Goal: Find specific page/section: Locate a particular part of the current website

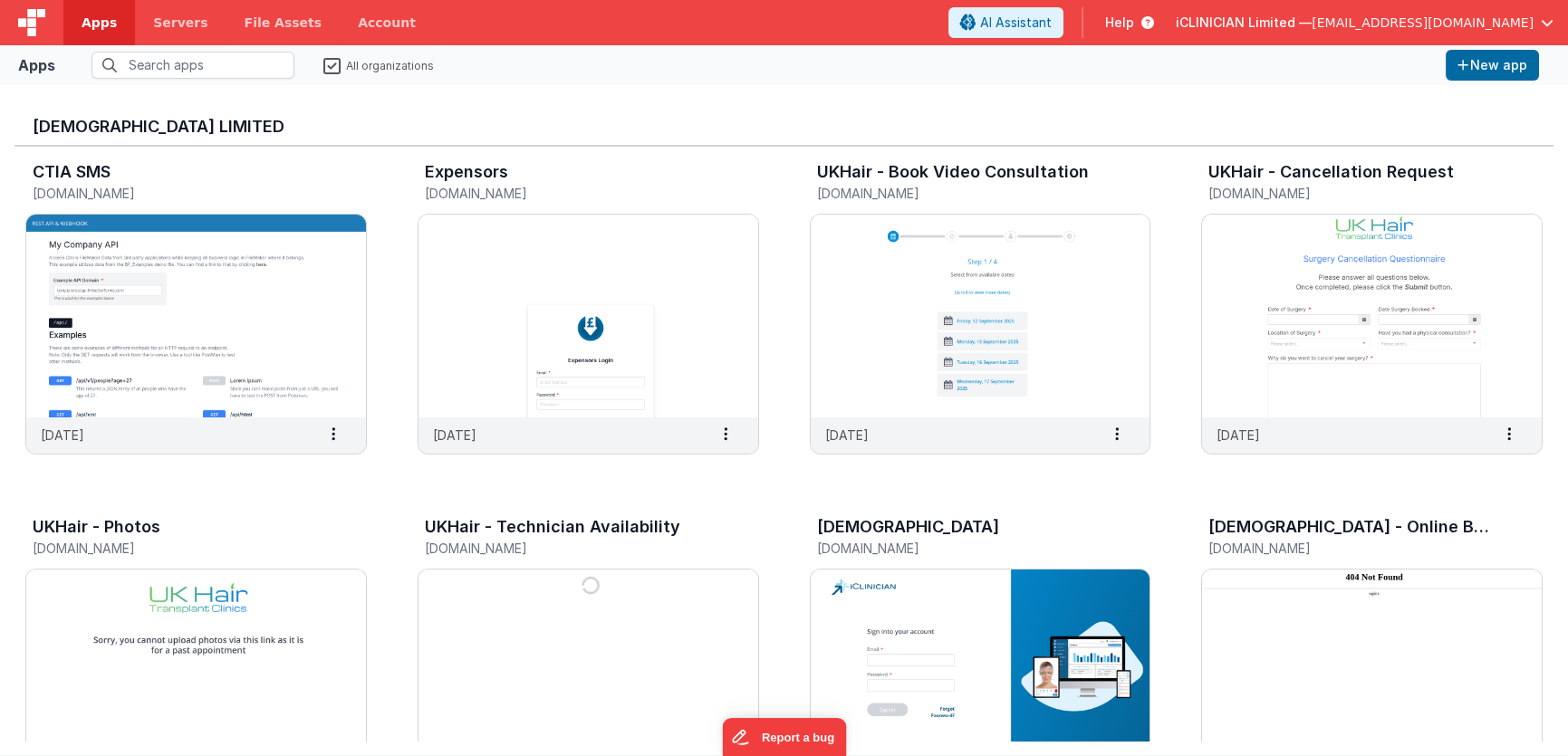
scroll to position [21, 0]
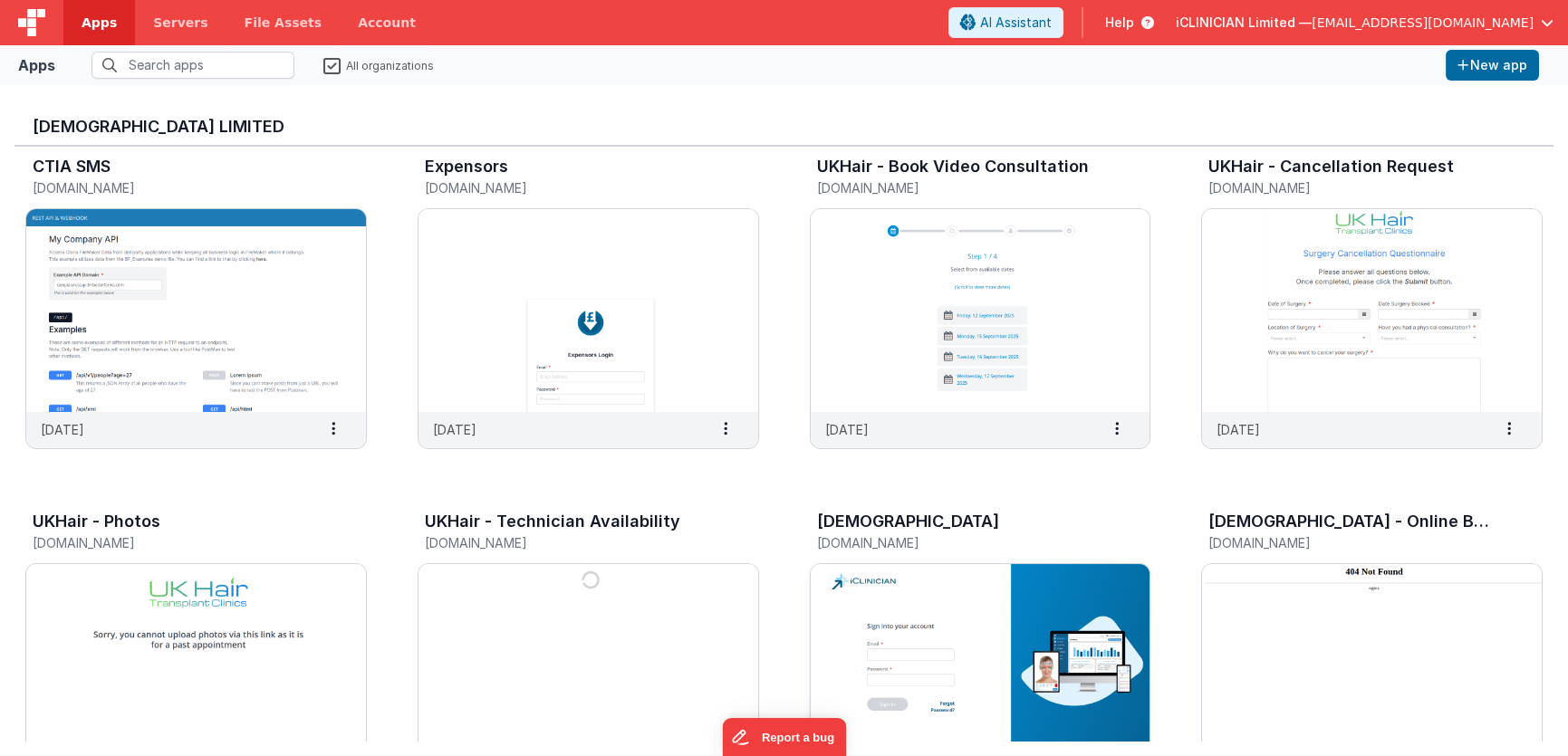
click at [964, 593] on img at bounding box center [981, 665] width 340 height 203
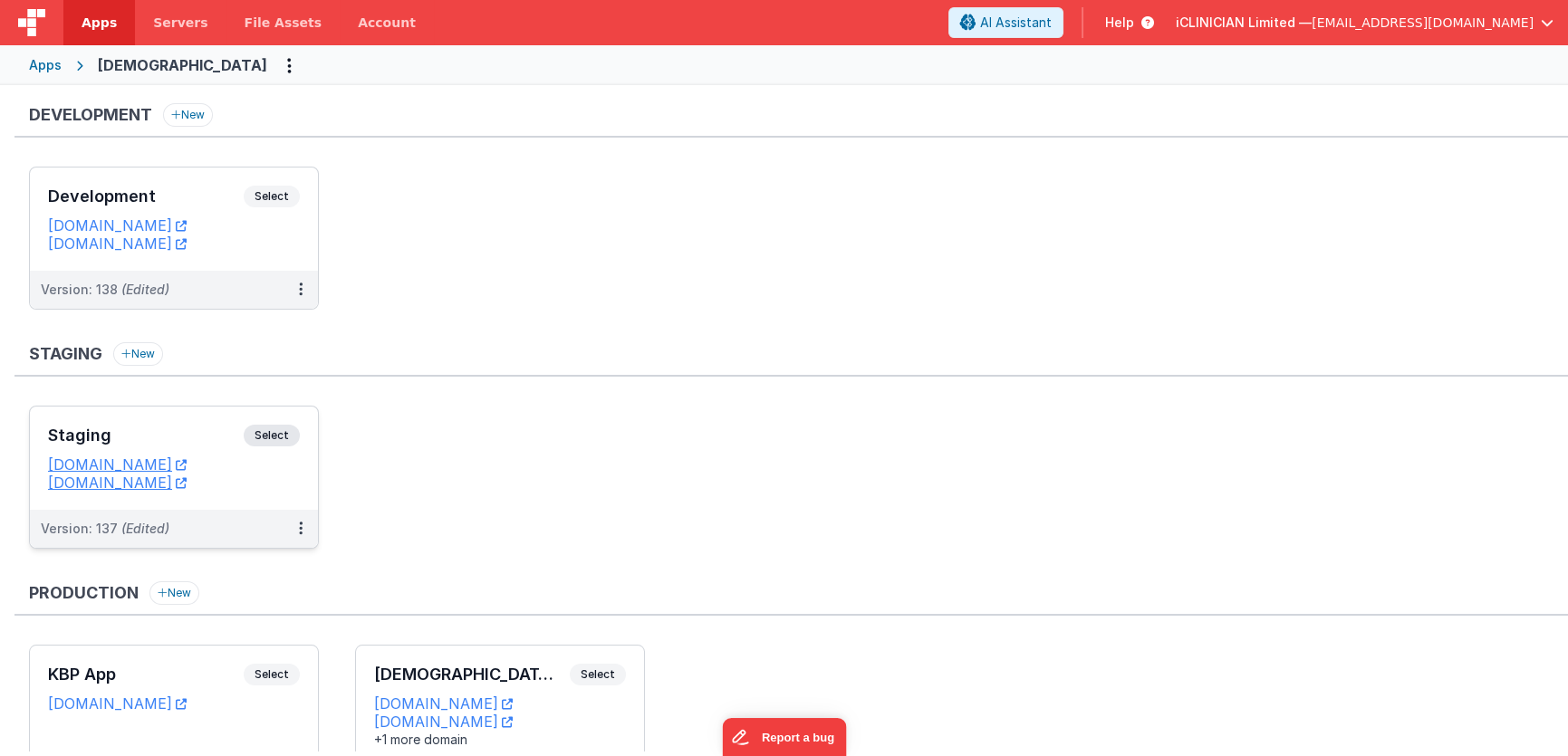
scroll to position [115, 0]
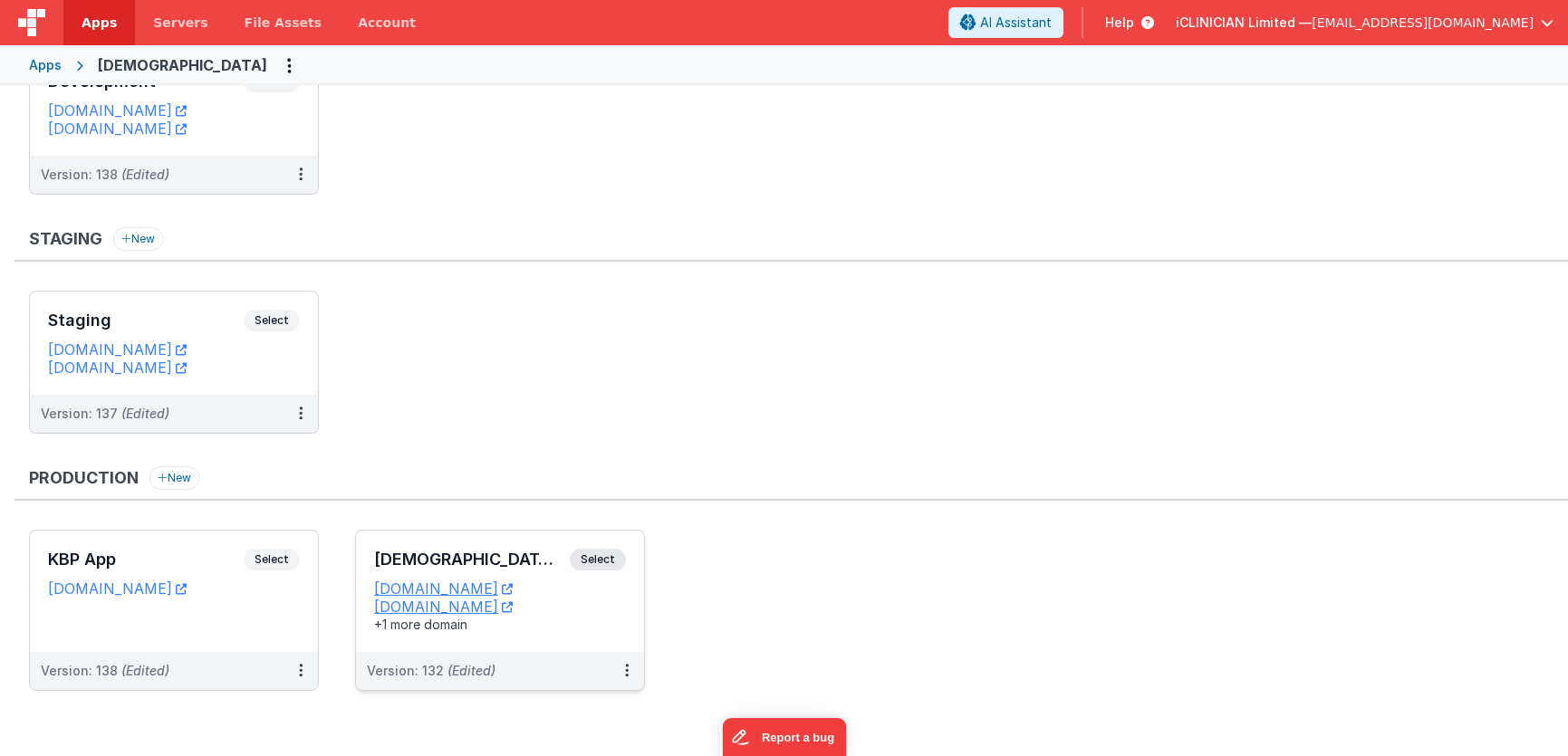
click at [521, 542] on div "iCLINICIAN App Select URLs [DOMAIN_NAME] [DOMAIN_NAME] +1 more domain" at bounding box center [500, 591] width 288 height 121
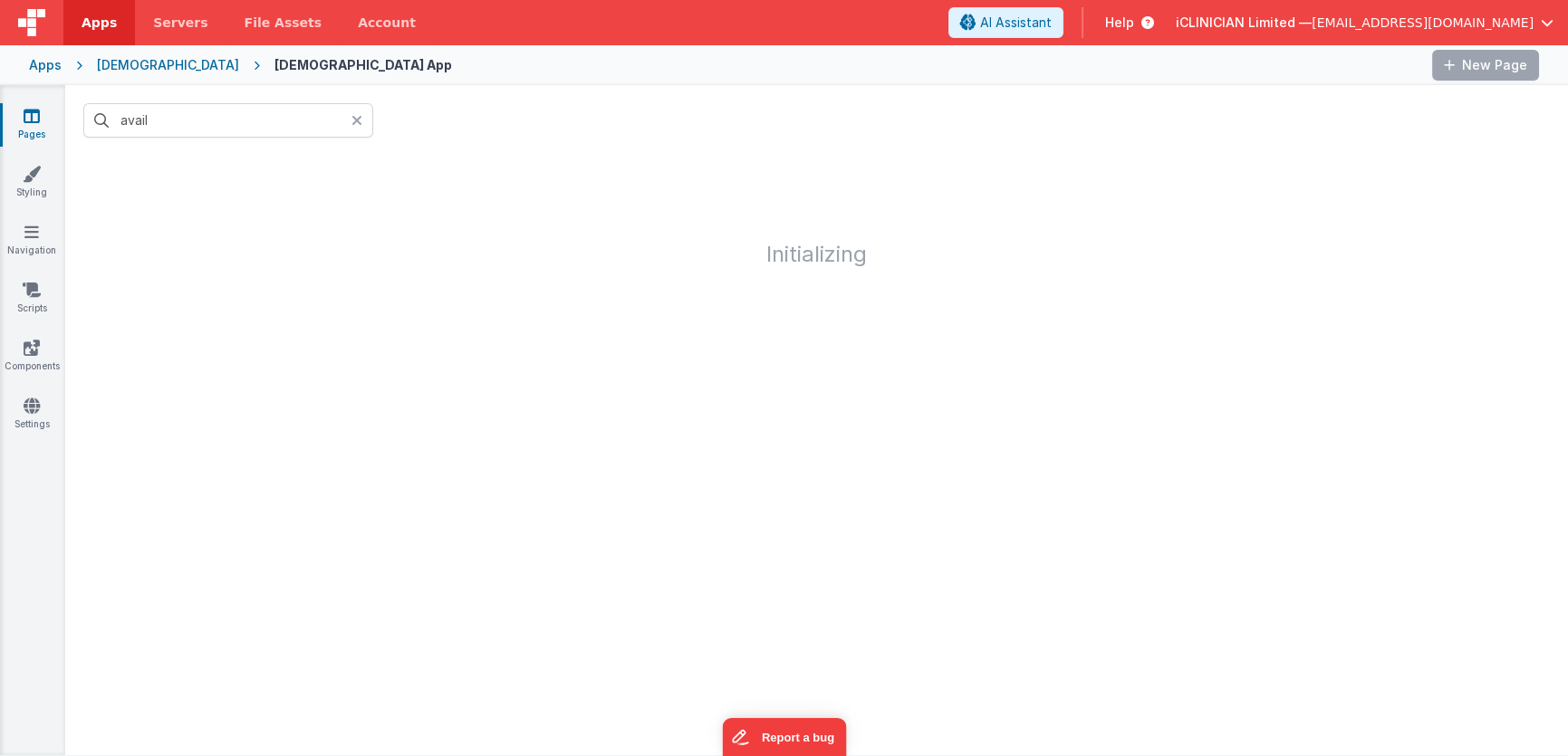
click at [359, 120] on icon at bounding box center [356, 120] width 11 height 15
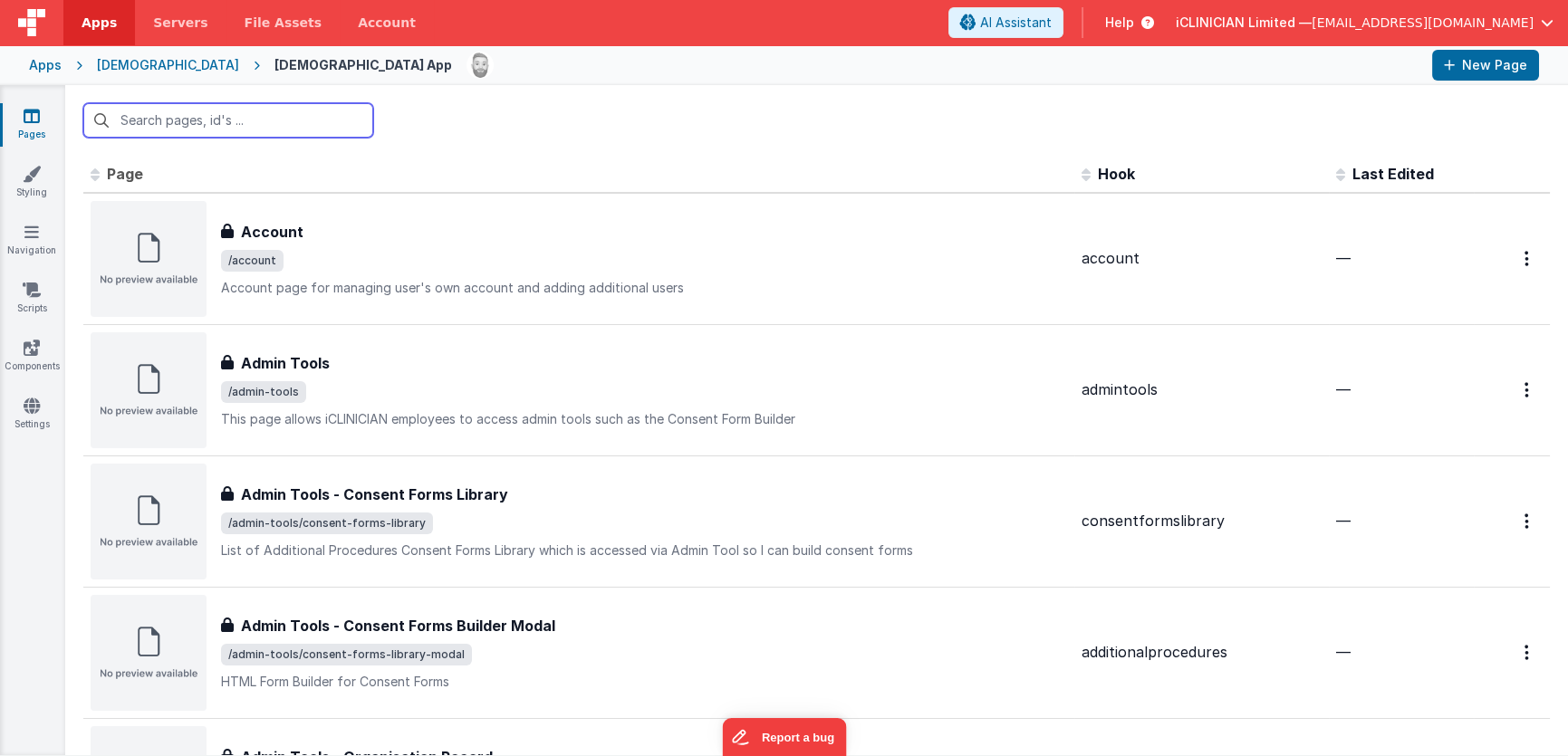
click at [269, 124] on input "text" at bounding box center [227, 120] width 290 height 34
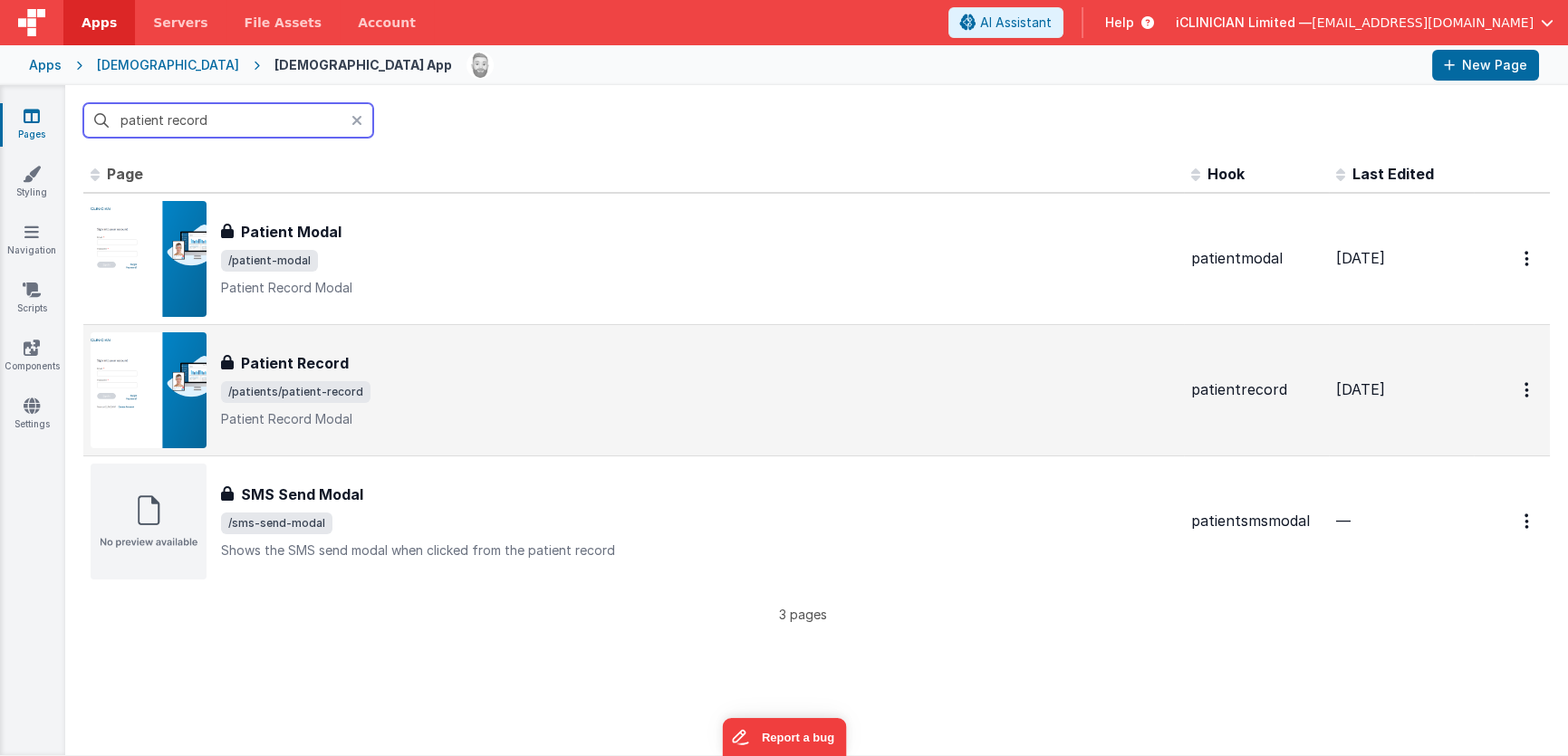
type input "patient record"
click at [584, 418] on p "Patient Record Modal" at bounding box center [698, 418] width 955 height 19
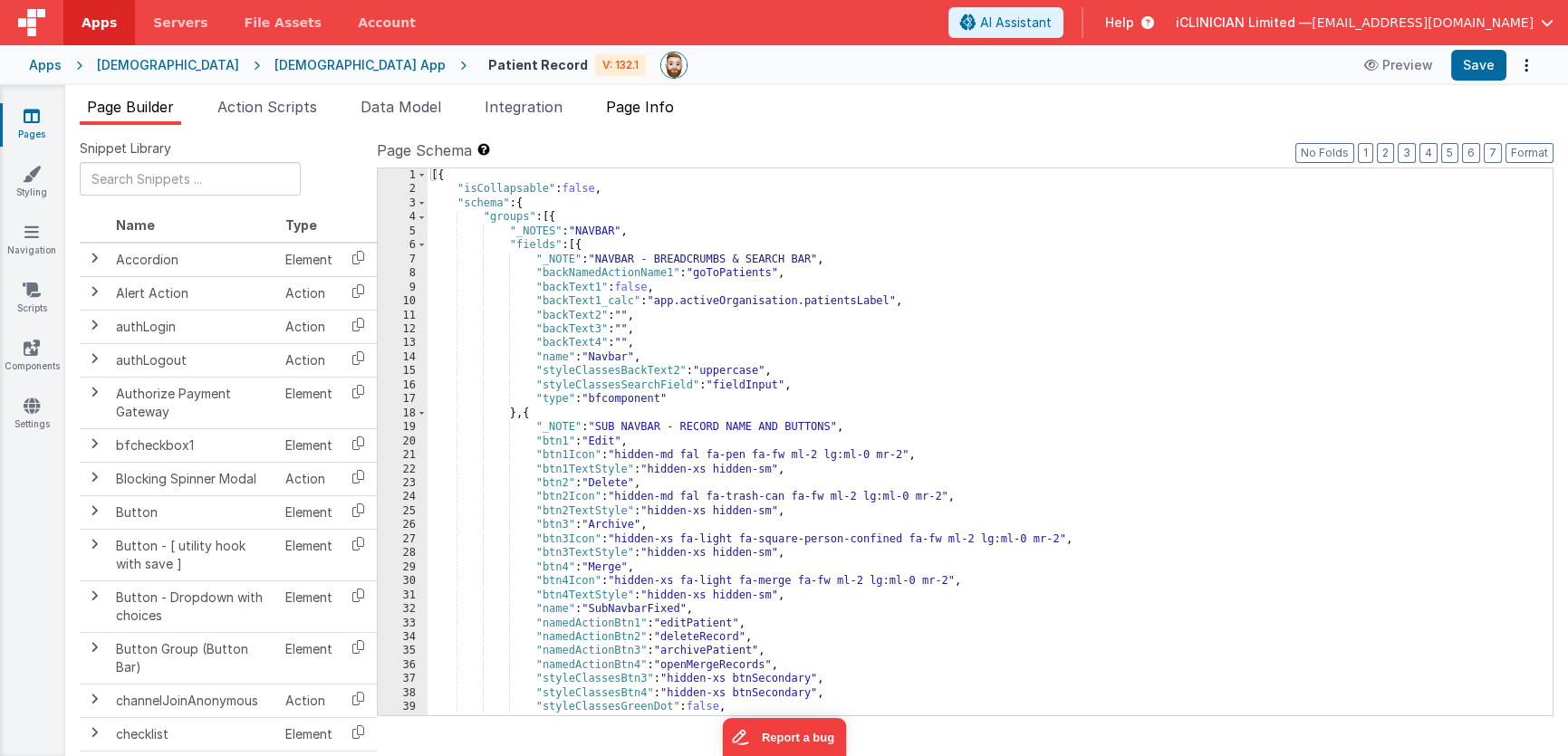
click at [637, 107] on span "Page Info" at bounding box center [640, 106] width 68 height 19
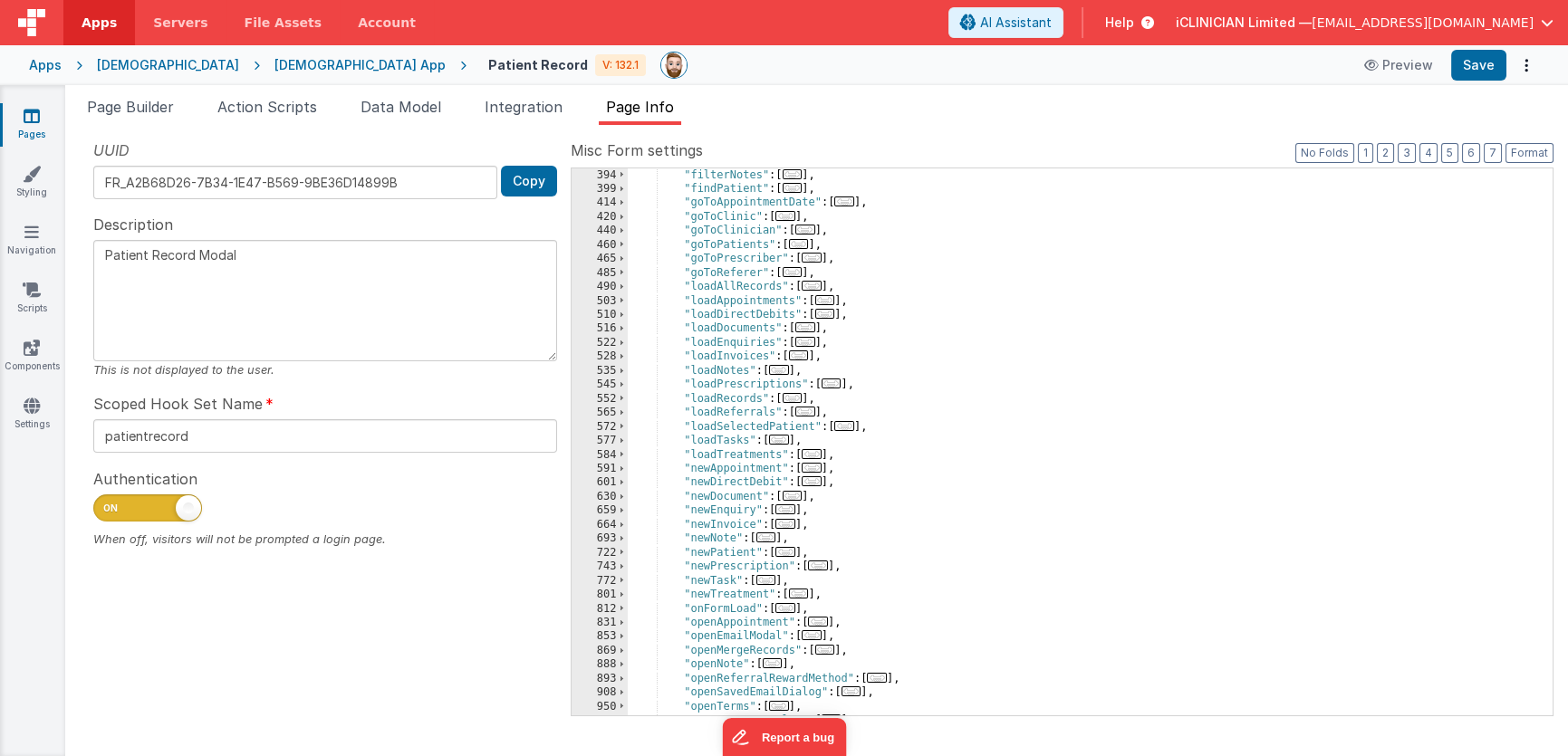
scroll to position [461, 0]
click at [791, 512] on span "..." at bounding box center [784, 509] width 20 height 10
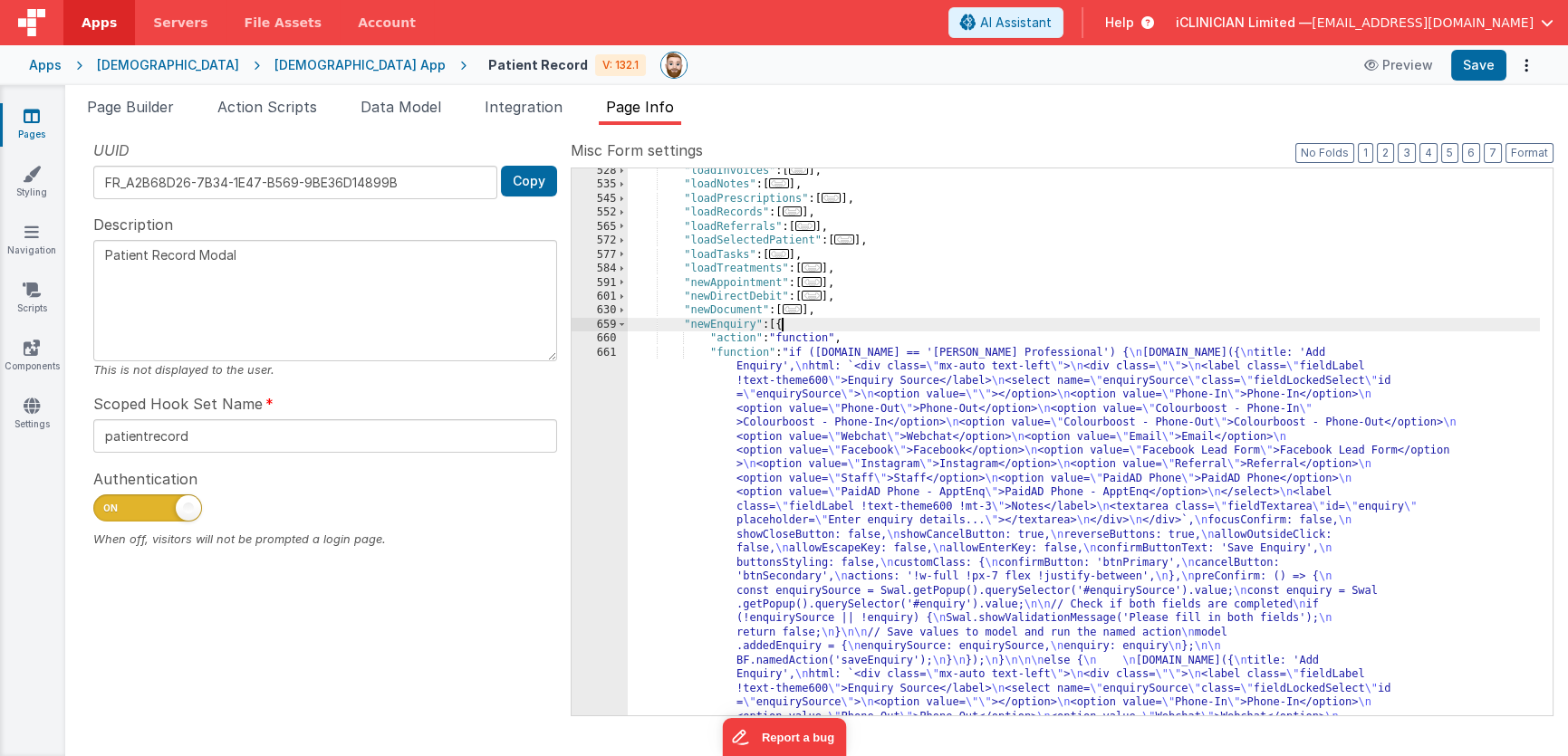
click at [905, 478] on div ""loadInvoices" : [ ... ] , "loadNotes" : [ ... ] , "loadPrescriptions" : [ ... …" at bounding box center [1083, 738] width 912 height 1149
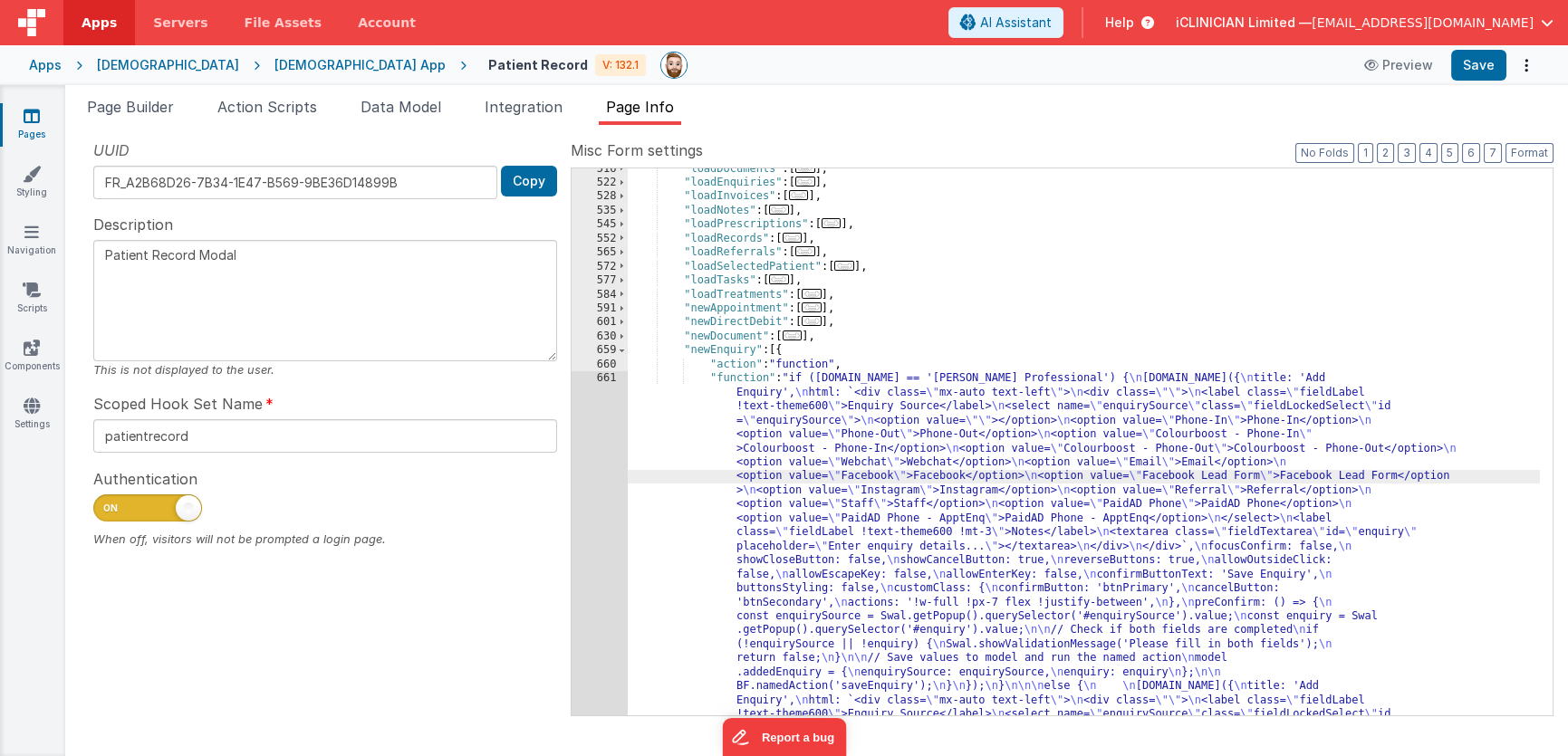
scroll to position [880, 0]
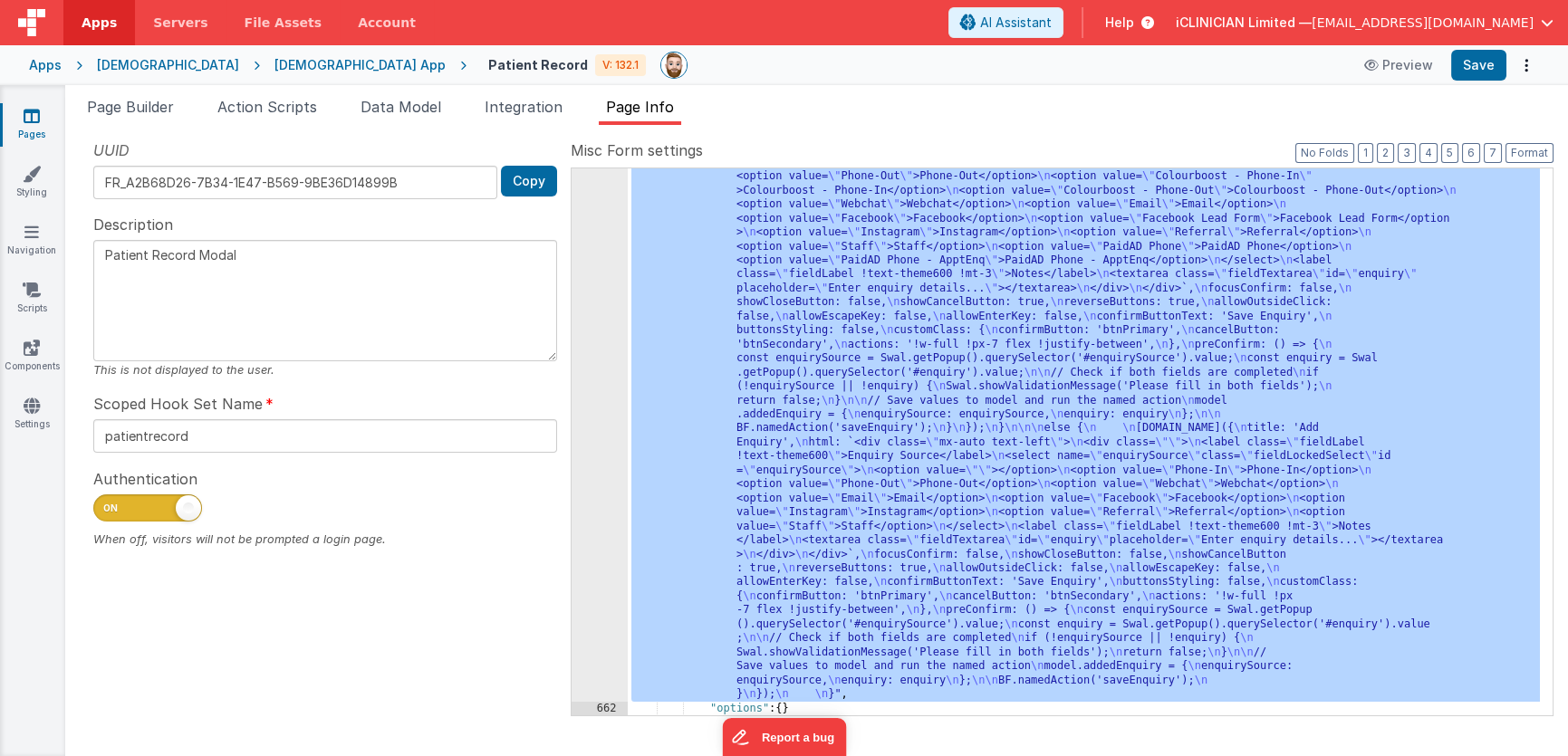
click at [611, 409] on div "661" at bounding box center [600, 407] width 57 height 587
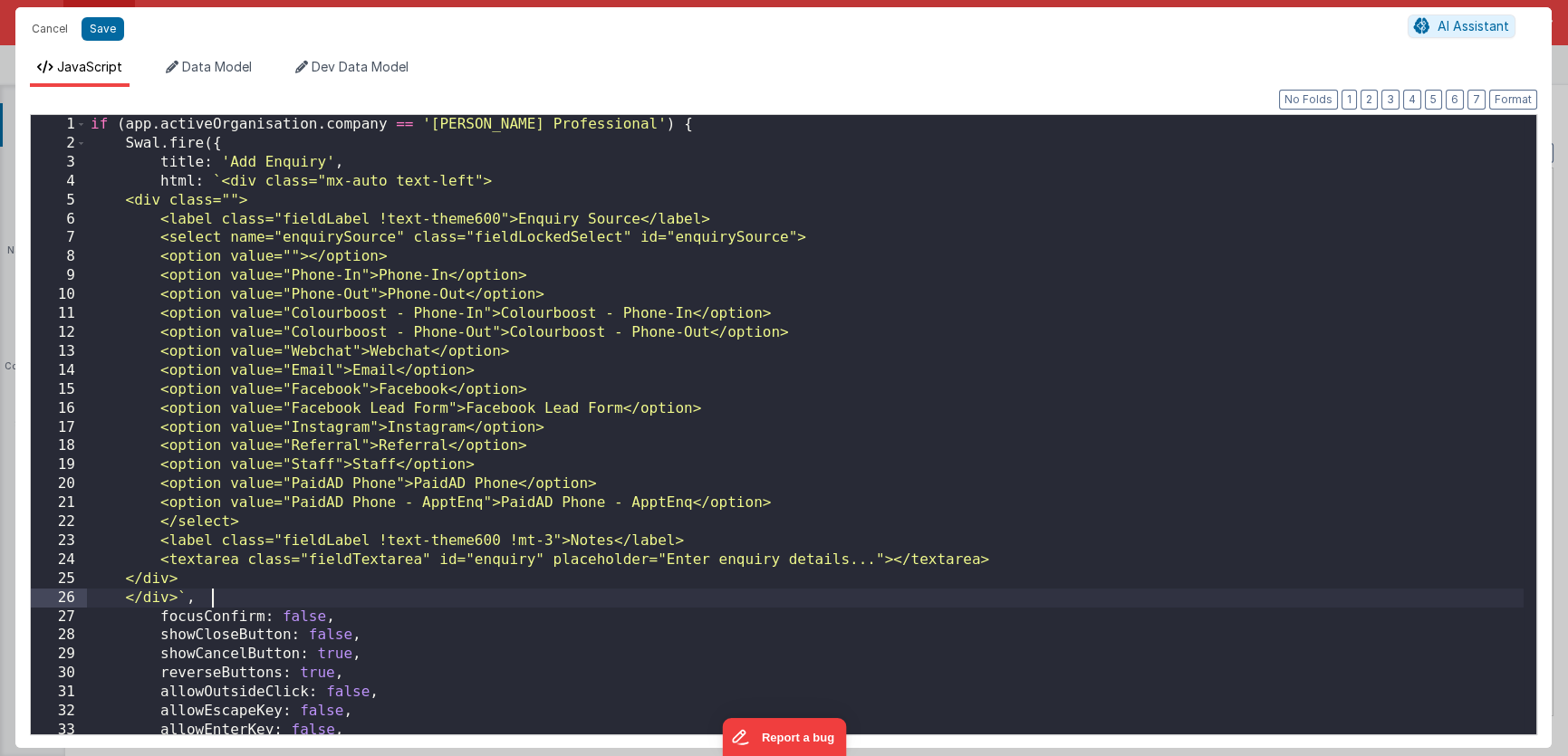
click at [246, 594] on div "if ( app . activeOrganisation . company == '[PERSON_NAME] Professional' ) { Swa…" at bounding box center [805, 444] width 1437 height 658
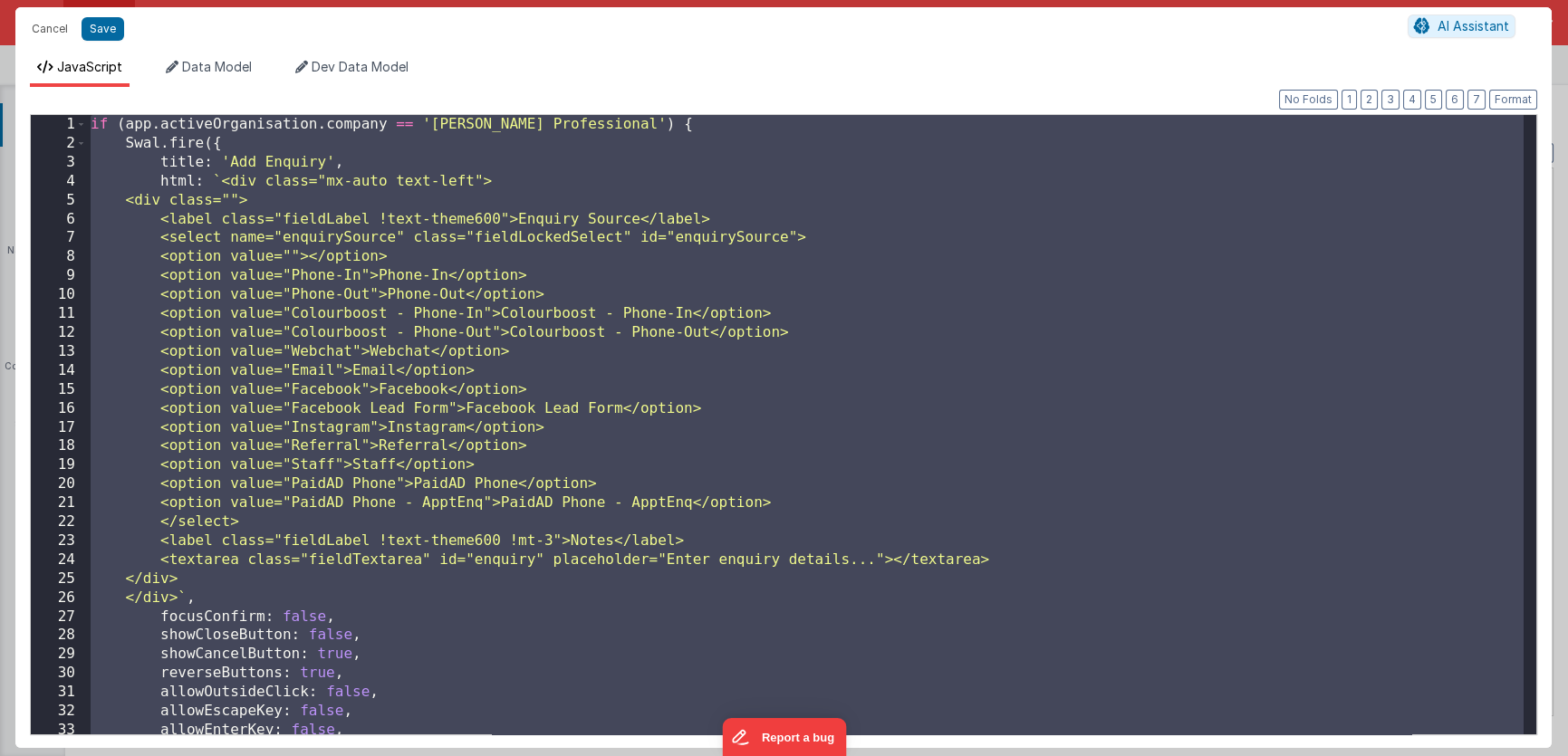
click at [247, 594] on div "if ( app . activeOrganisation . company == '[PERSON_NAME] Professional' ) { Swa…" at bounding box center [805, 444] width 1437 height 658
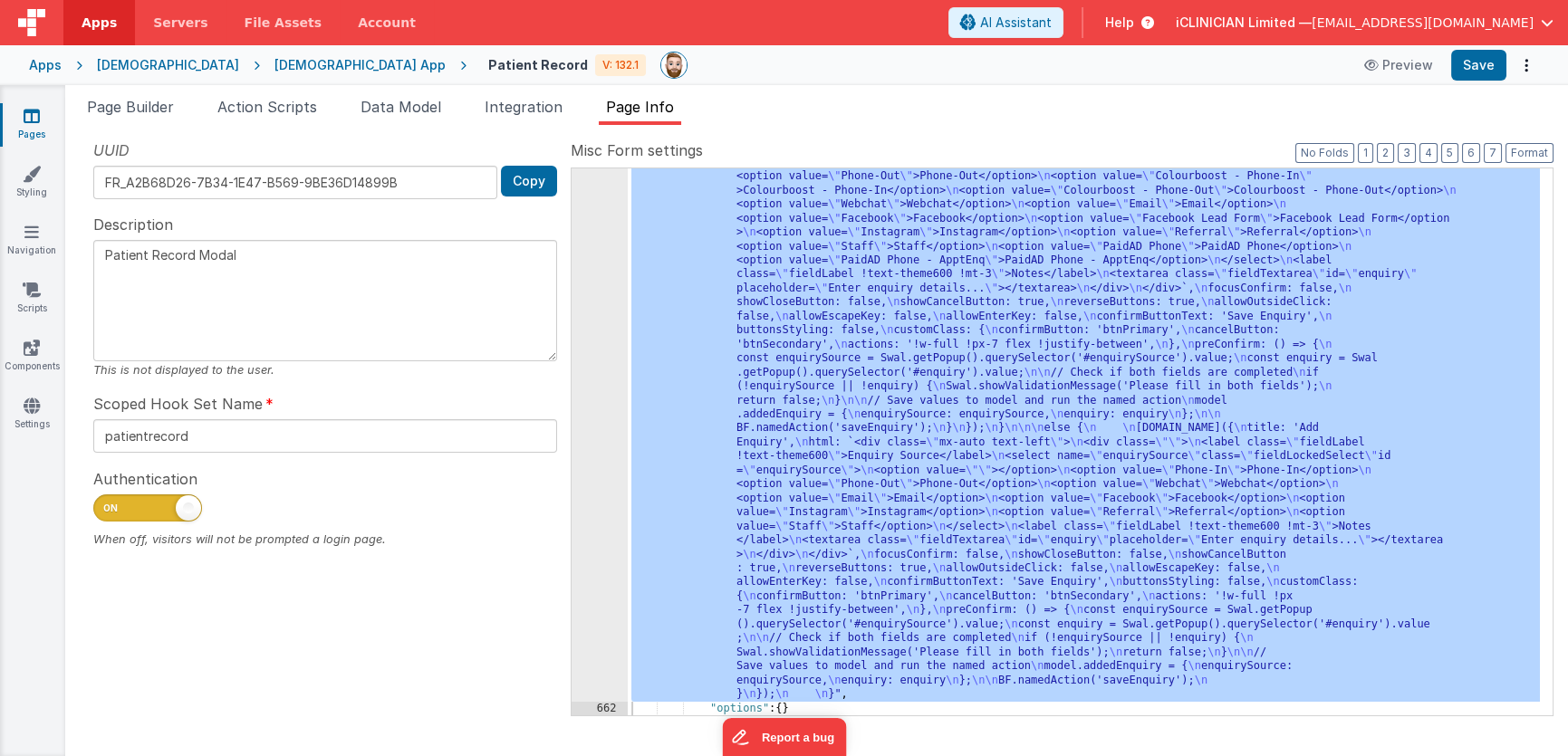
click at [157, 67] on div "[DEMOGRAPHIC_DATA]" at bounding box center [168, 65] width 142 height 19
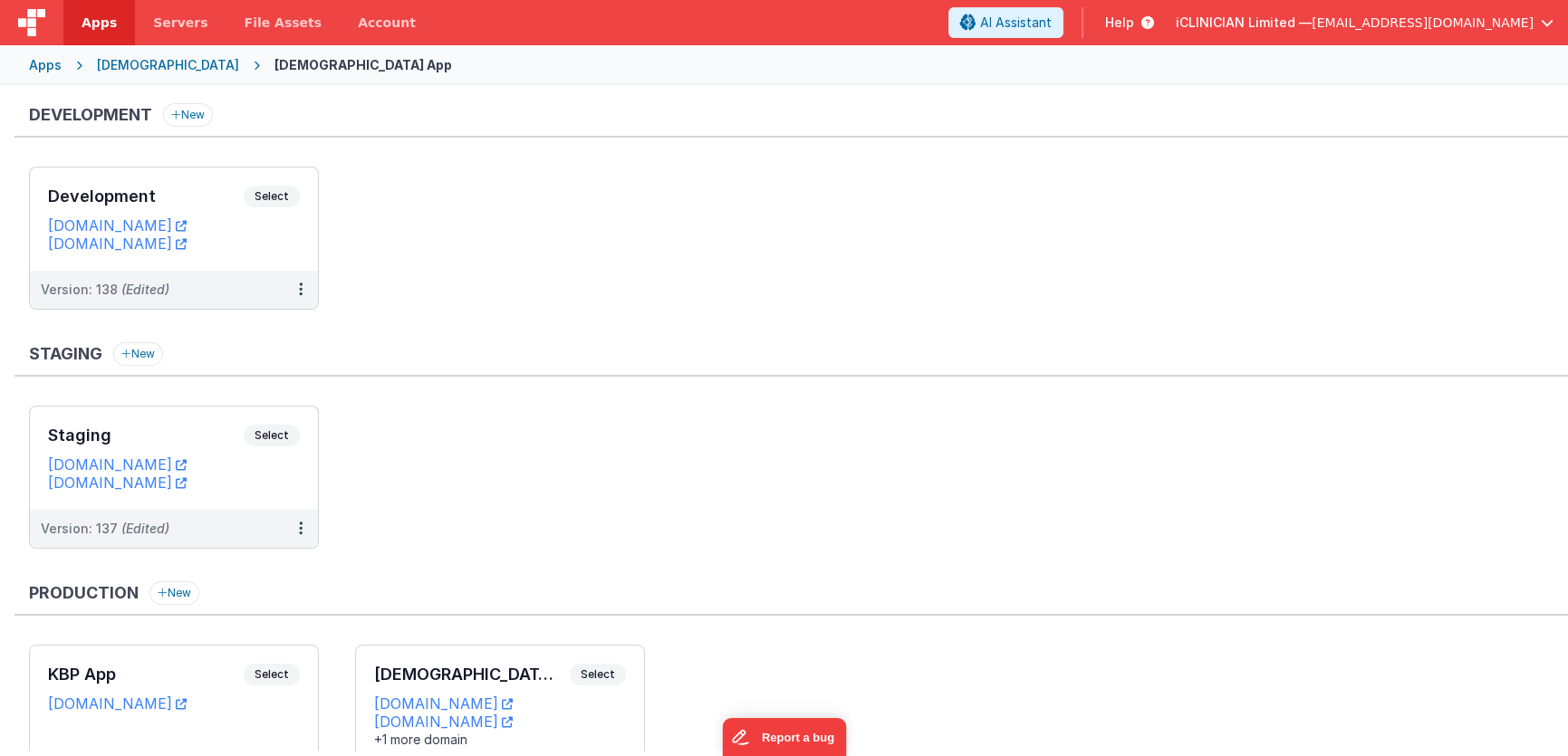
scroll to position [115, 0]
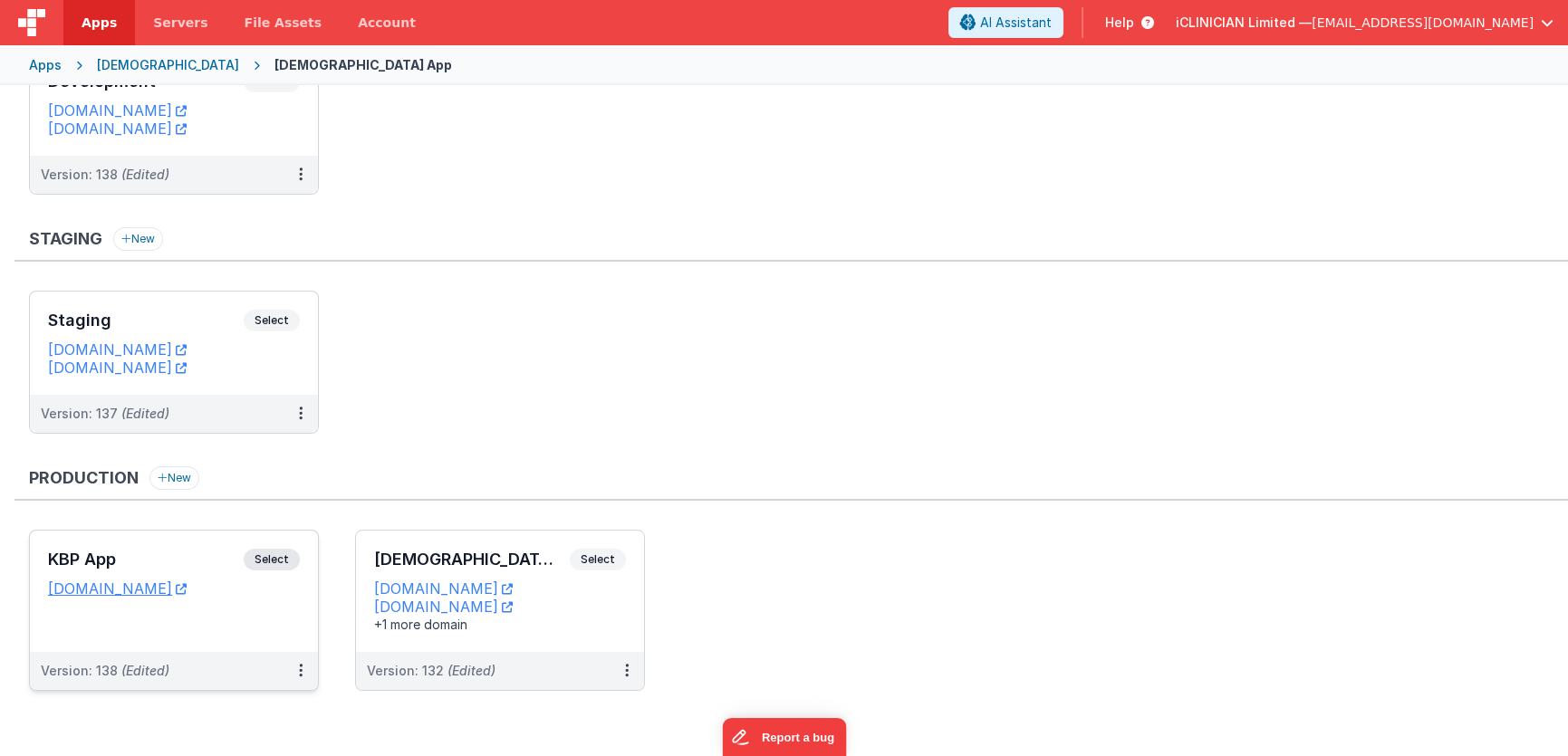
click at [207, 550] on h3 "KBP App" at bounding box center [145, 559] width 195 height 19
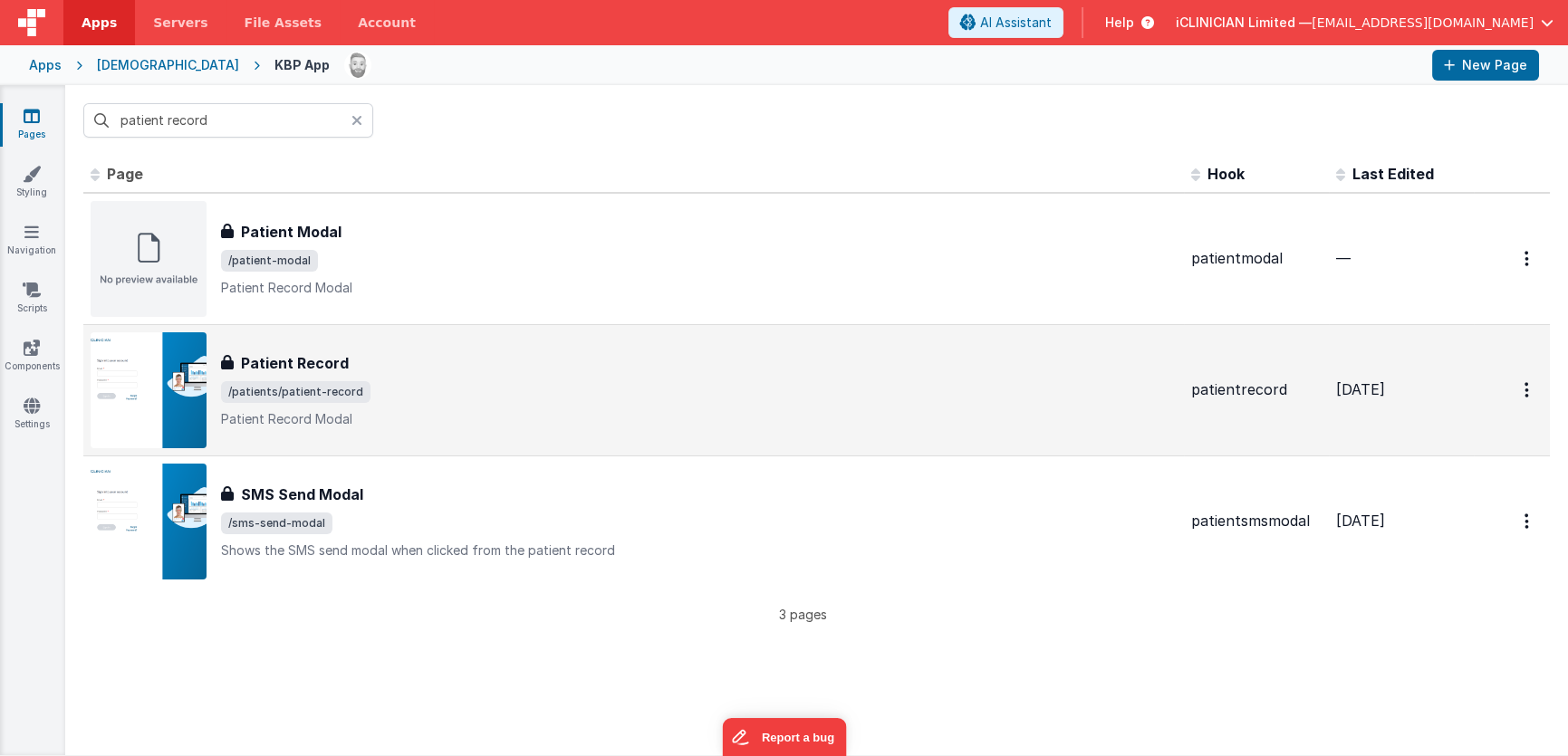
click at [463, 367] on div "Patient Record" at bounding box center [698, 363] width 955 height 21
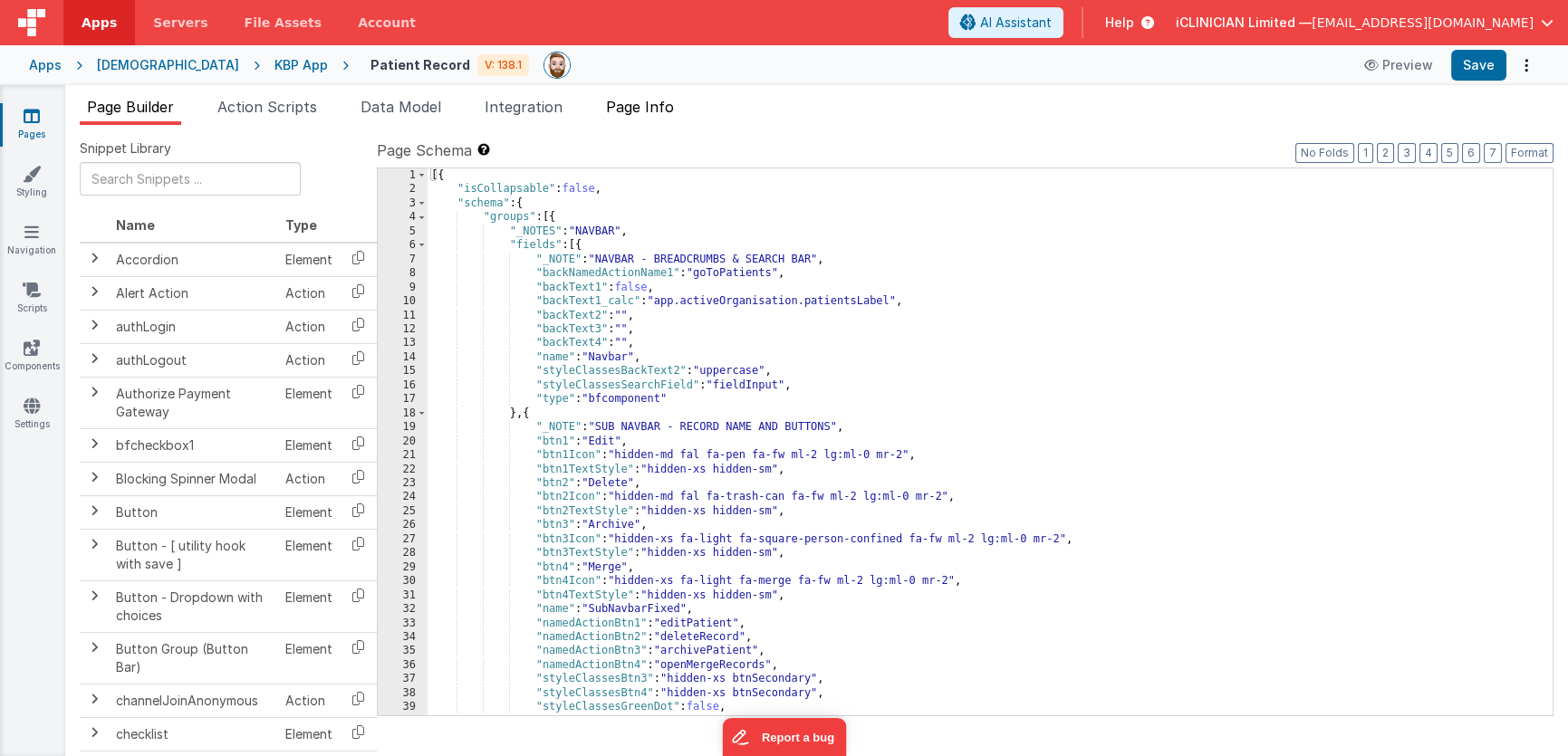
click at [659, 112] on span "Page Info" at bounding box center [640, 106] width 68 height 19
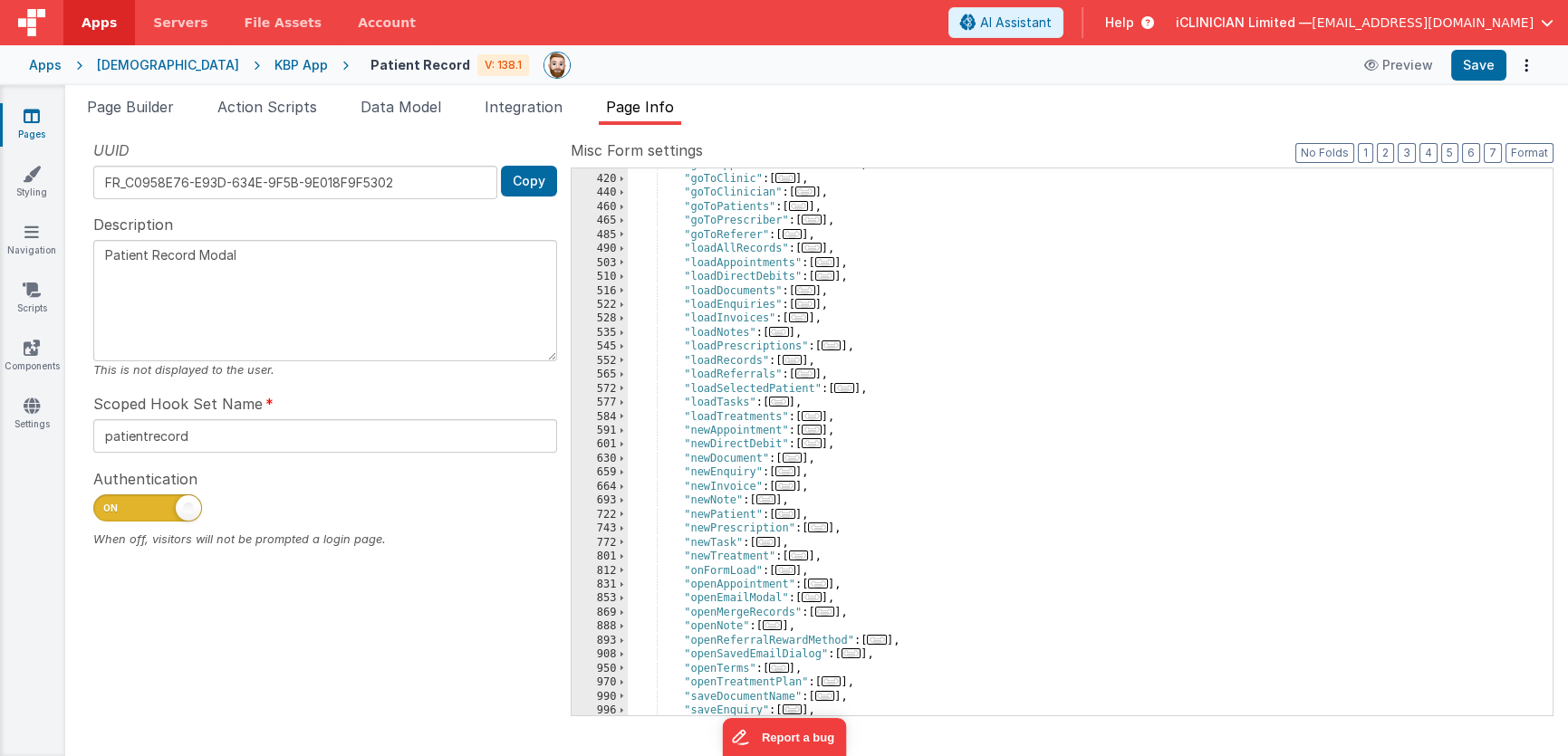
scroll to position [499, 0]
click at [790, 472] on span "..." at bounding box center [784, 471] width 20 height 10
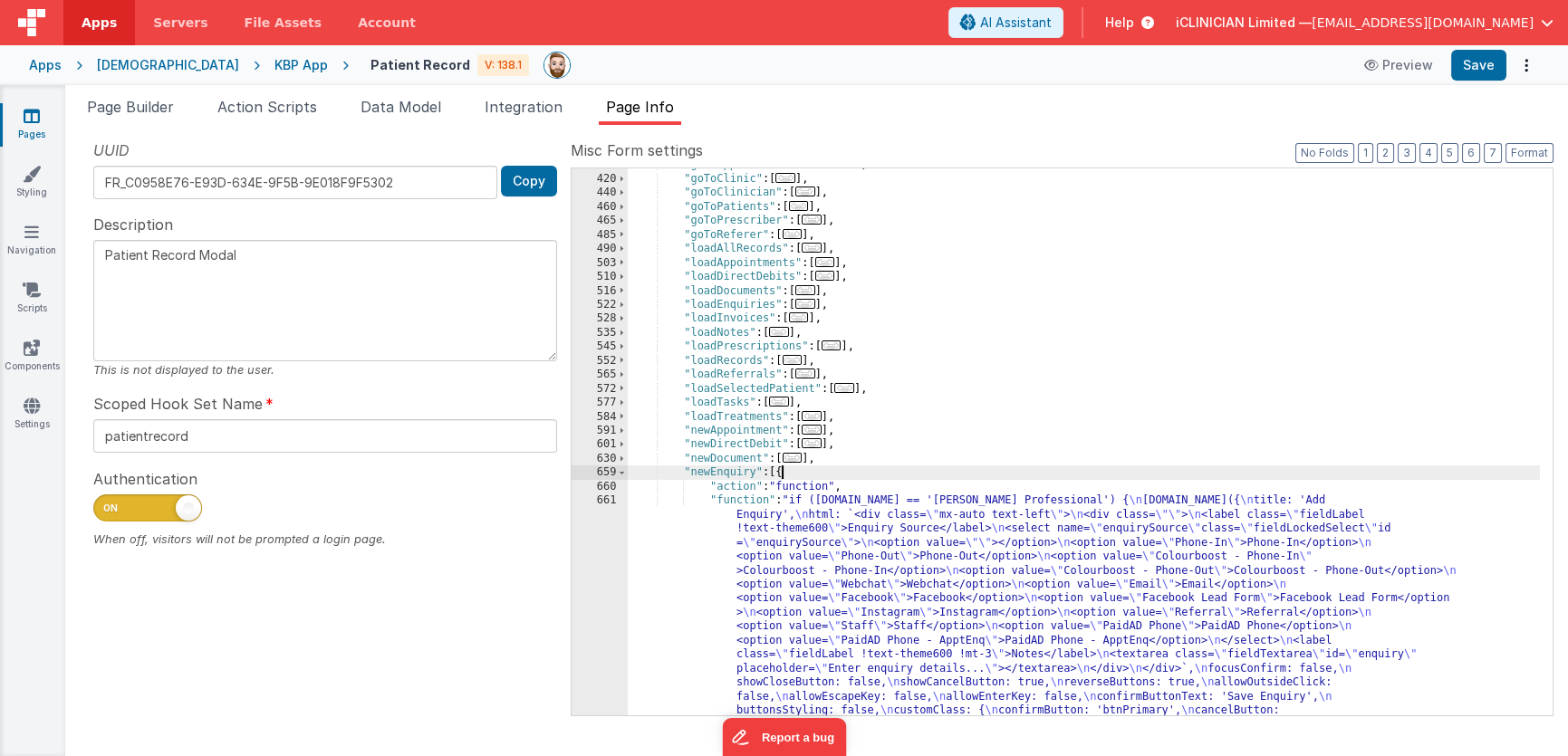
click at [849, 574] on div ""goToAppointmentDate" : [ ... ] , "goToClinic" : [ ... ] , "goToClinician" : [ …" at bounding box center [1083, 732] width 912 height 1149
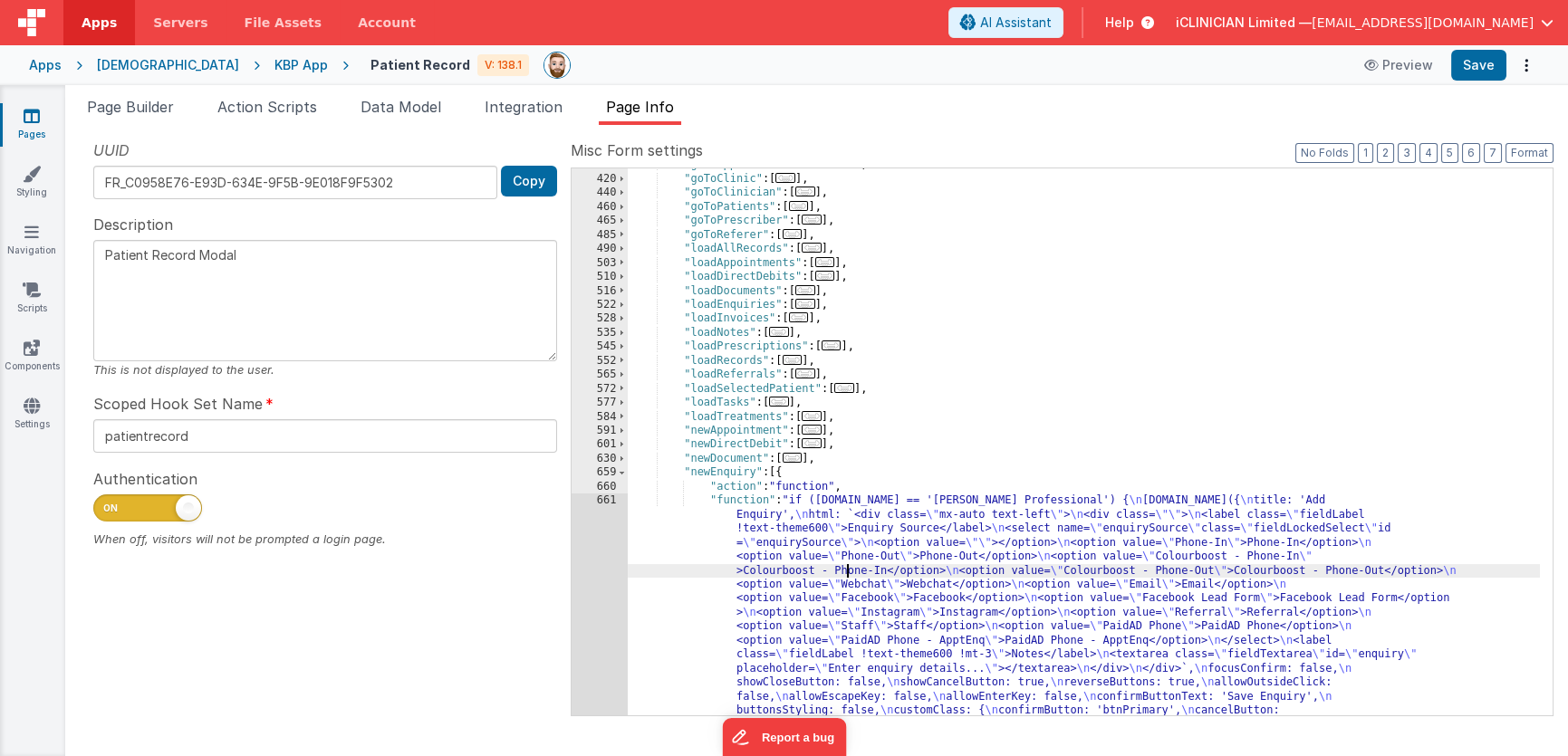
scroll to position [880, 0]
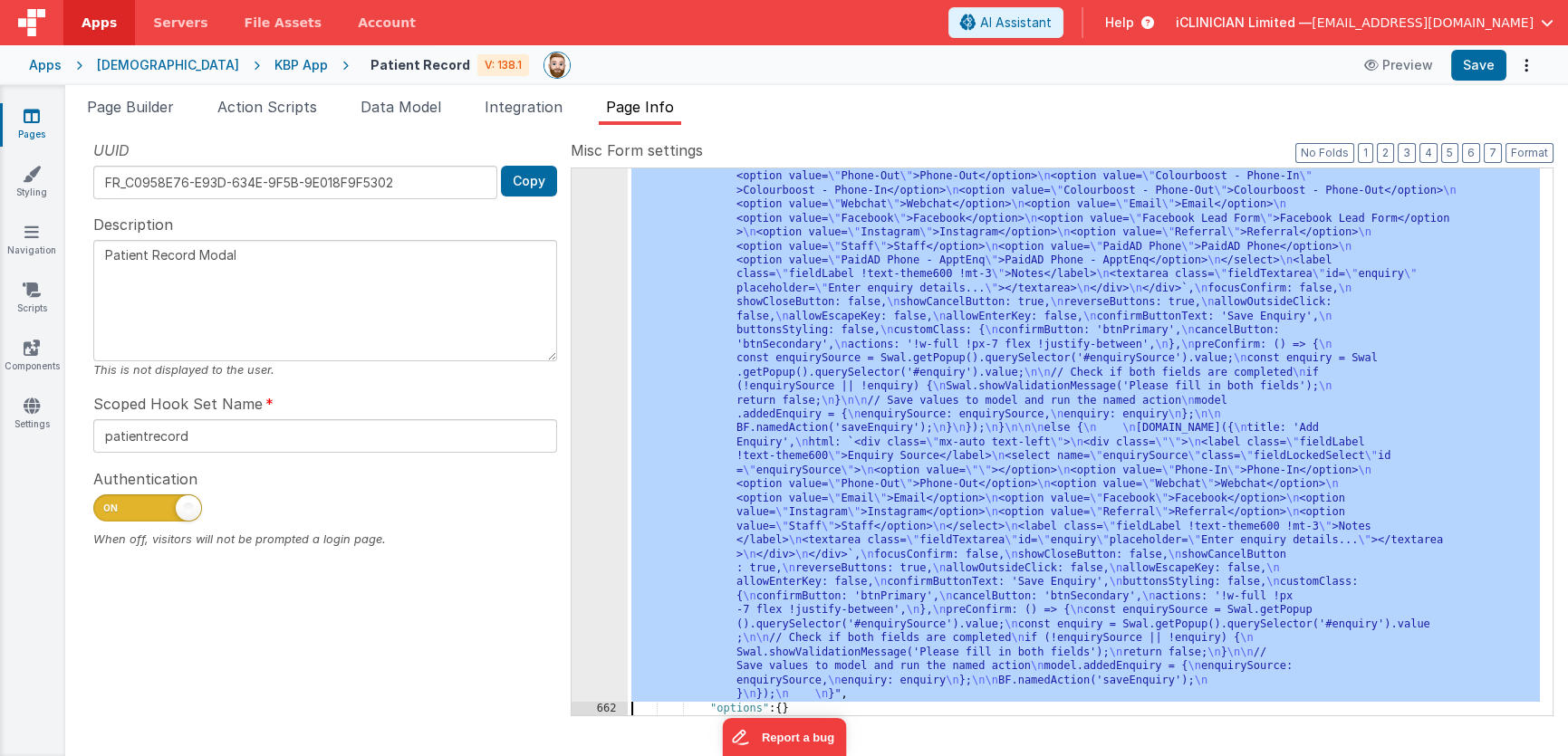
click at [618, 471] on div "661" at bounding box center [600, 407] width 57 height 587
click at [602, 438] on div "661" at bounding box center [600, 407] width 57 height 587
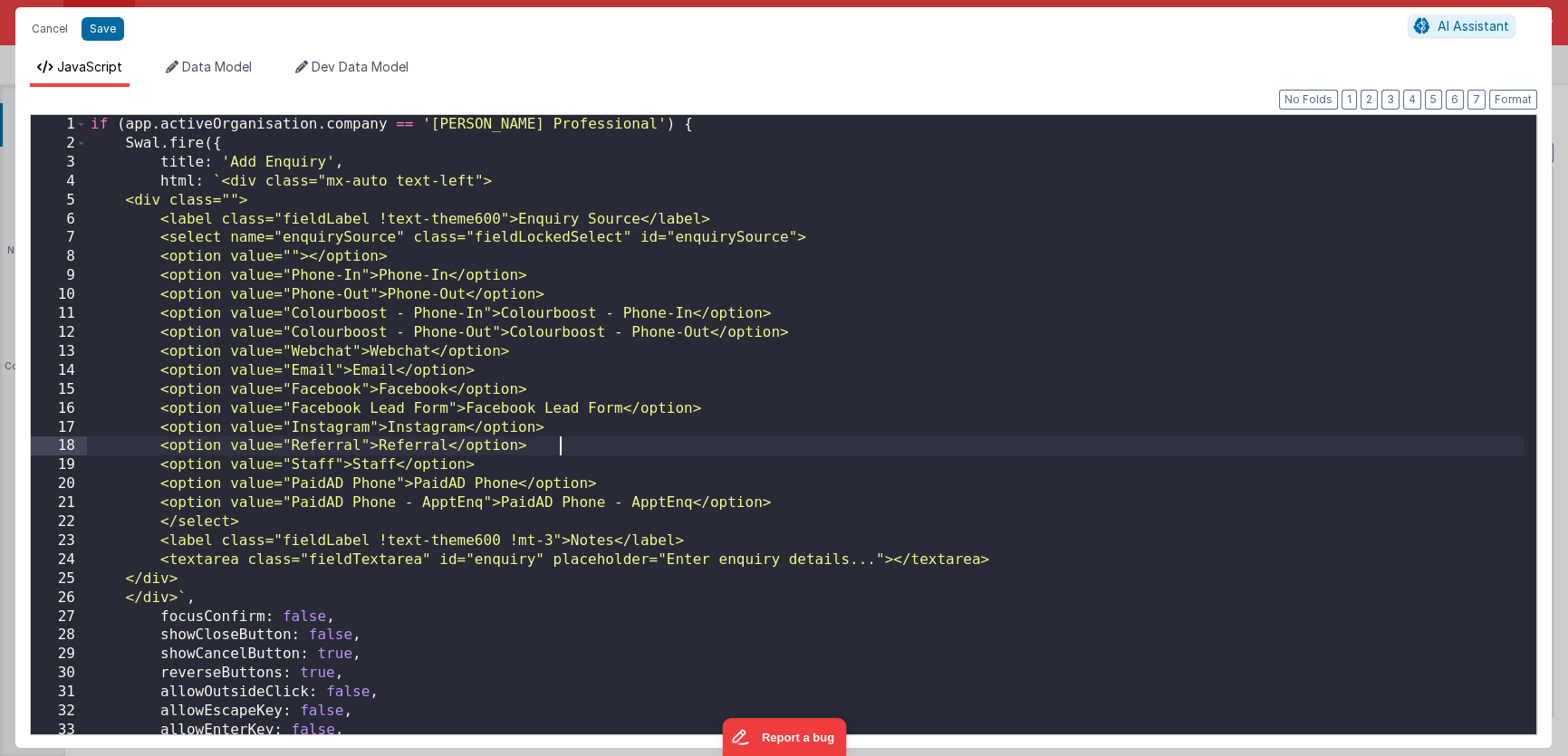
click at [700, 449] on div "if ( app . activeOrganisation . company == '[PERSON_NAME] Professional' ) { Swa…" at bounding box center [805, 444] width 1437 height 658
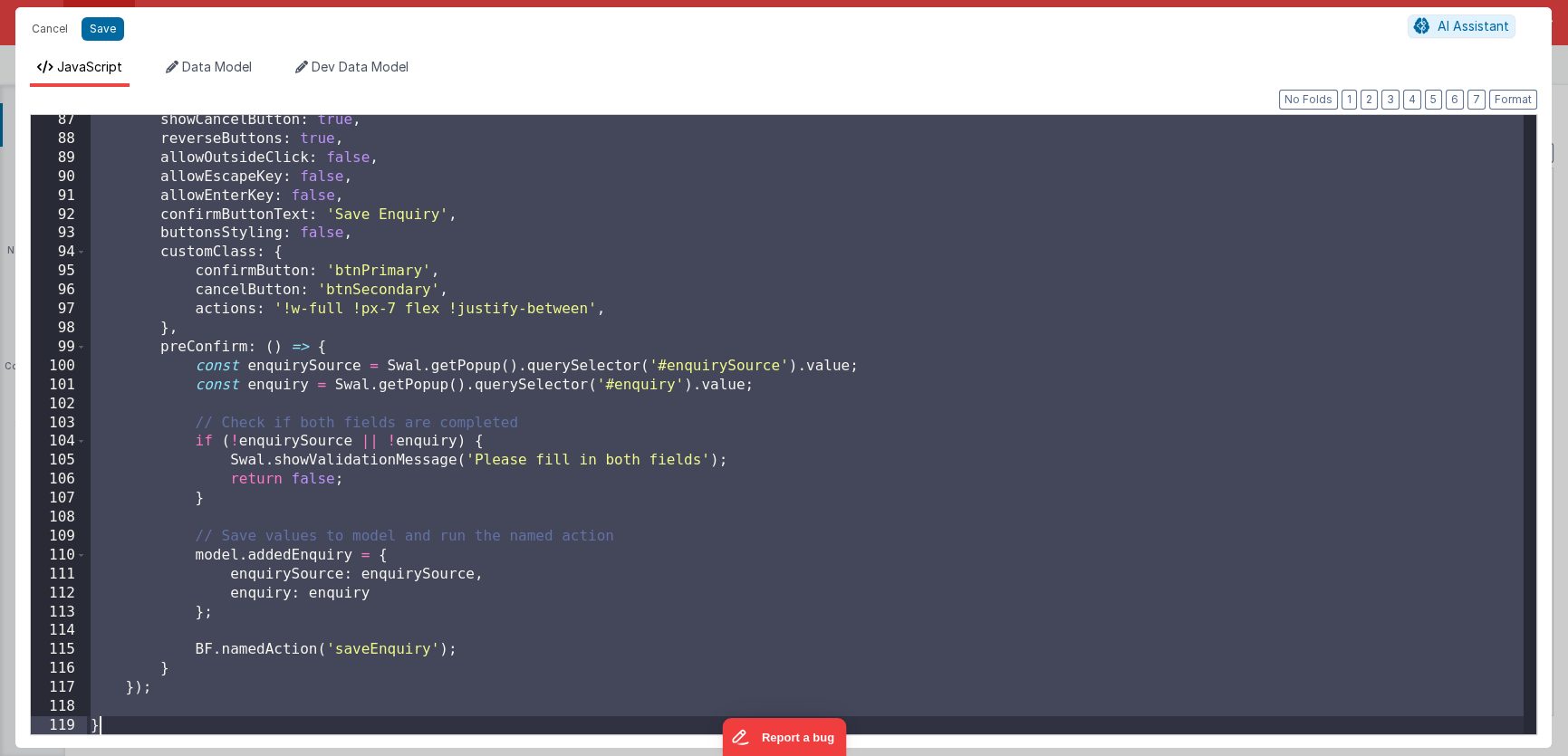
scroll to position [0, 0]
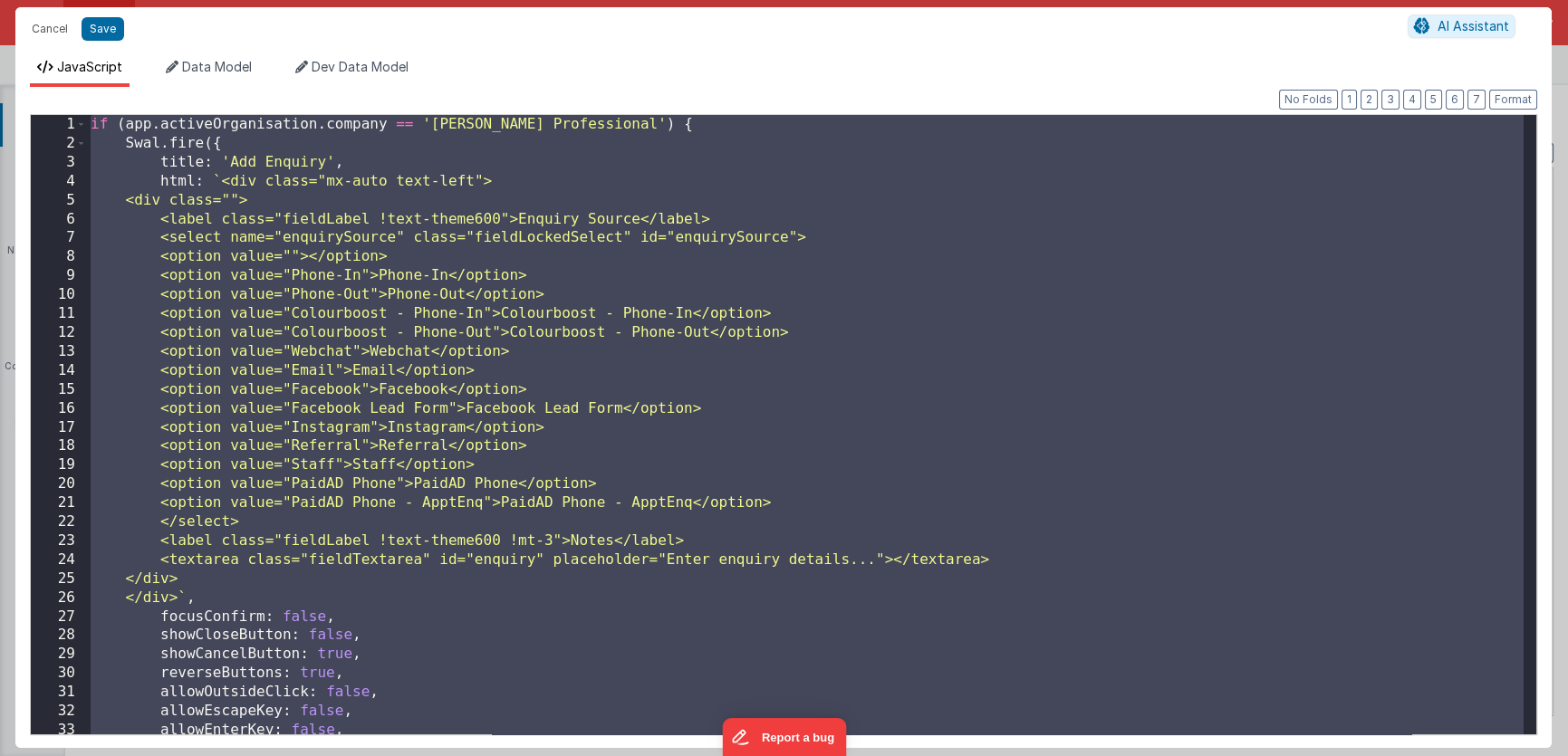
click at [684, 455] on div "if ( app . activeOrganisation . company == '[PERSON_NAME] Professional' ) { Swa…" at bounding box center [805, 444] width 1437 height 658
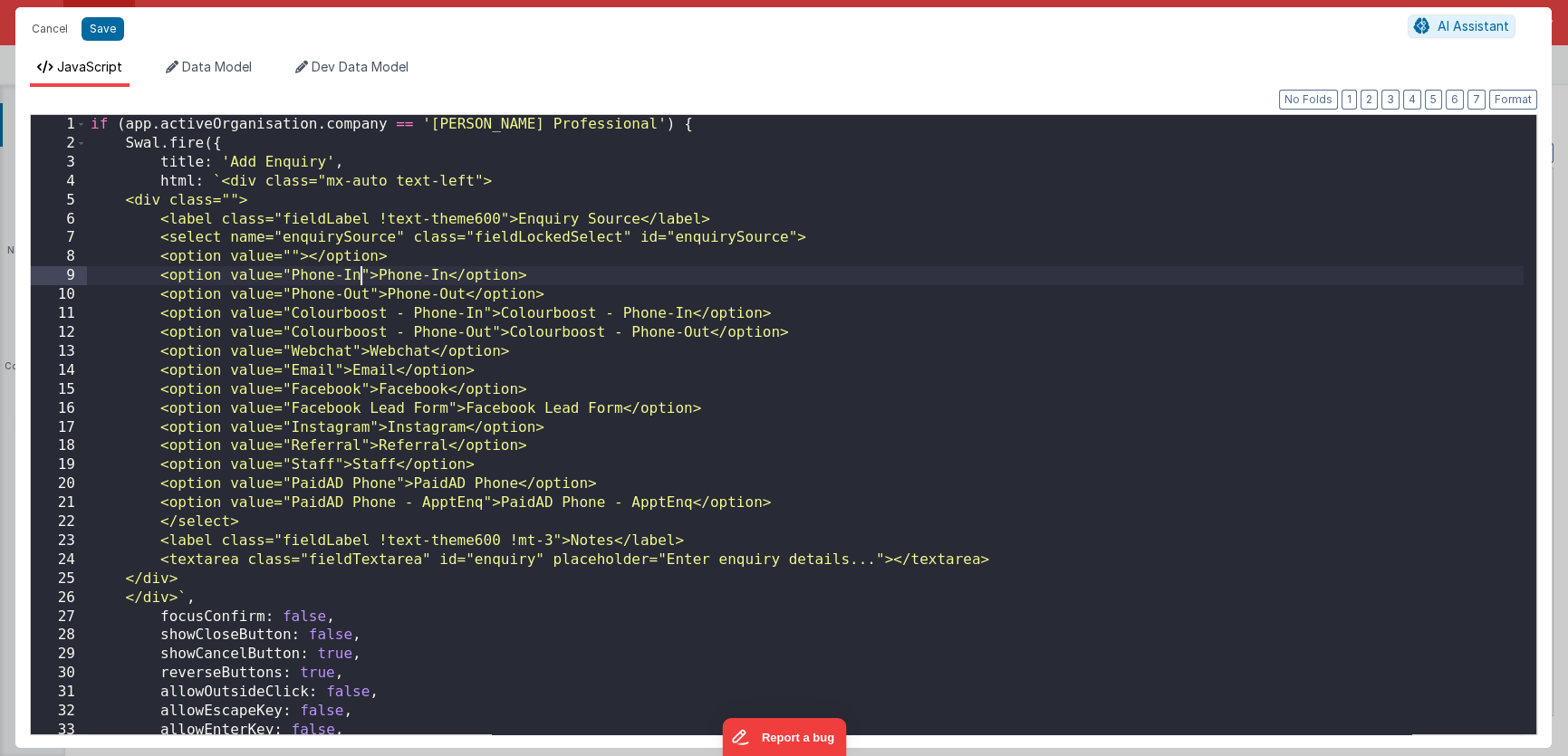
click at [359, 279] on div "if ( app . activeOrganisation . company == '[PERSON_NAME] Professional' ) { Swa…" at bounding box center [805, 444] width 1437 height 658
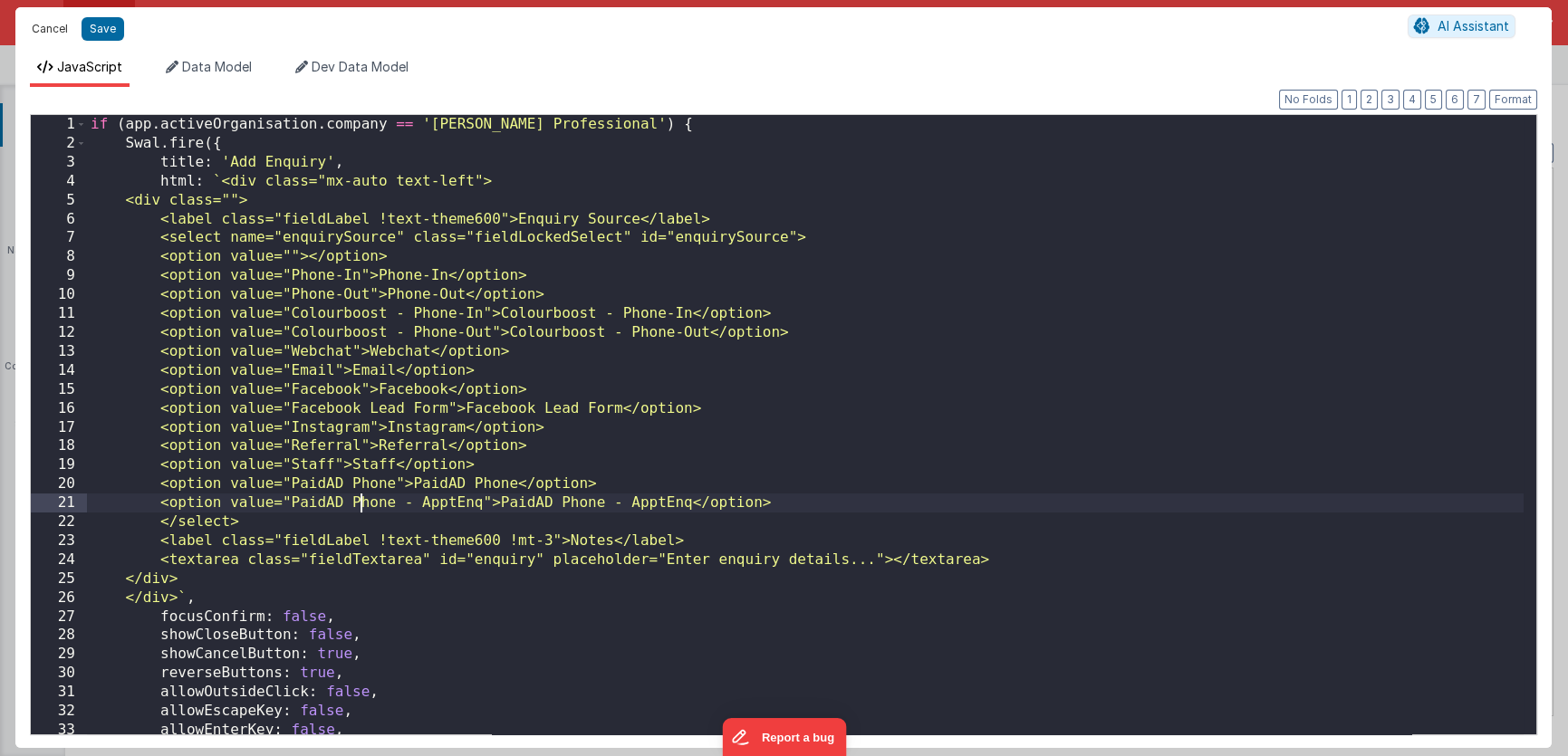
click at [50, 27] on button "Cancel" at bounding box center [50, 29] width 55 height 25
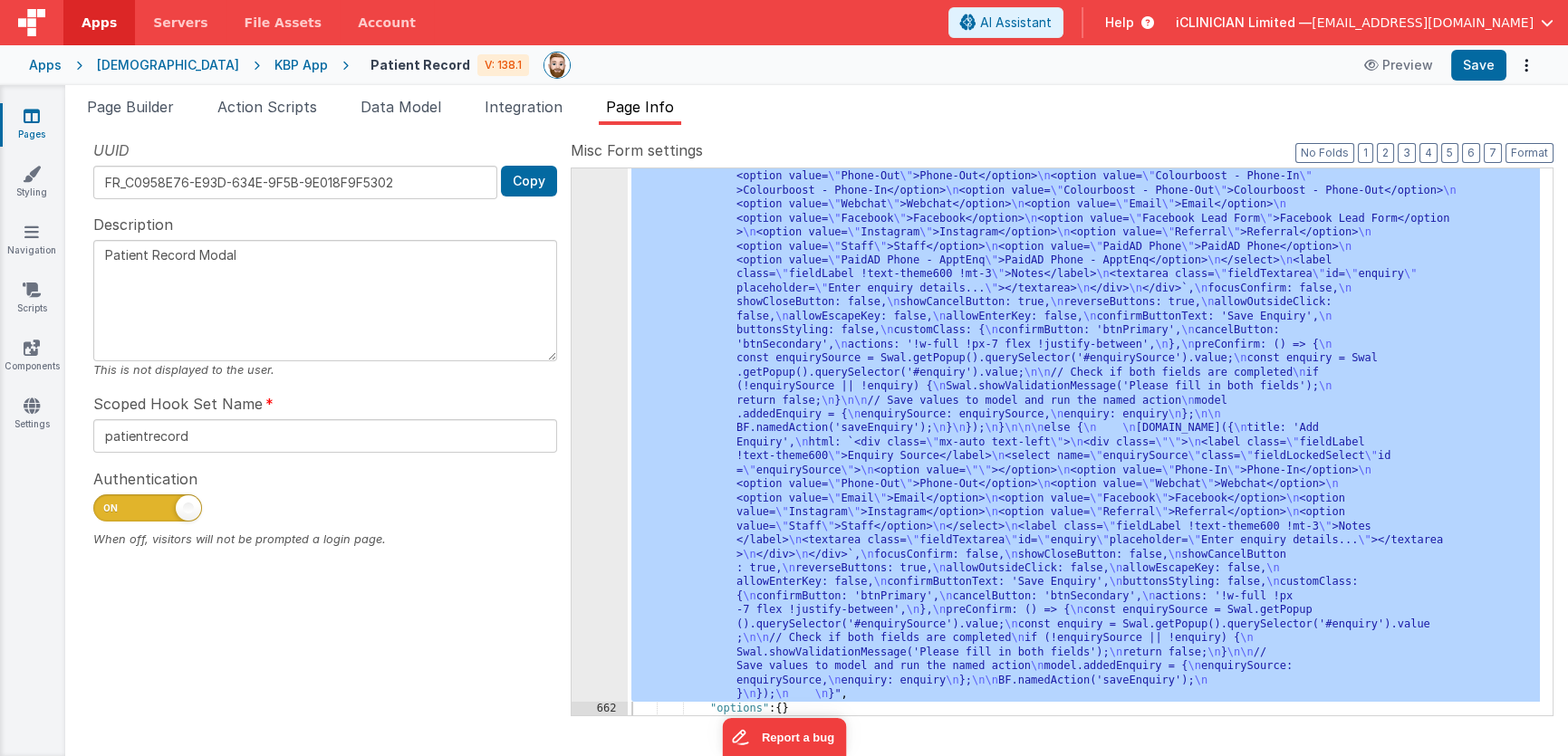
click at [771, 301] on div ""function" : "if ([DOMAIN_NAME] == '[PERSON_NAME] Professional') { \n [DOMAIN_N…" at bounding box center [1083, 688] width 912 height 1149
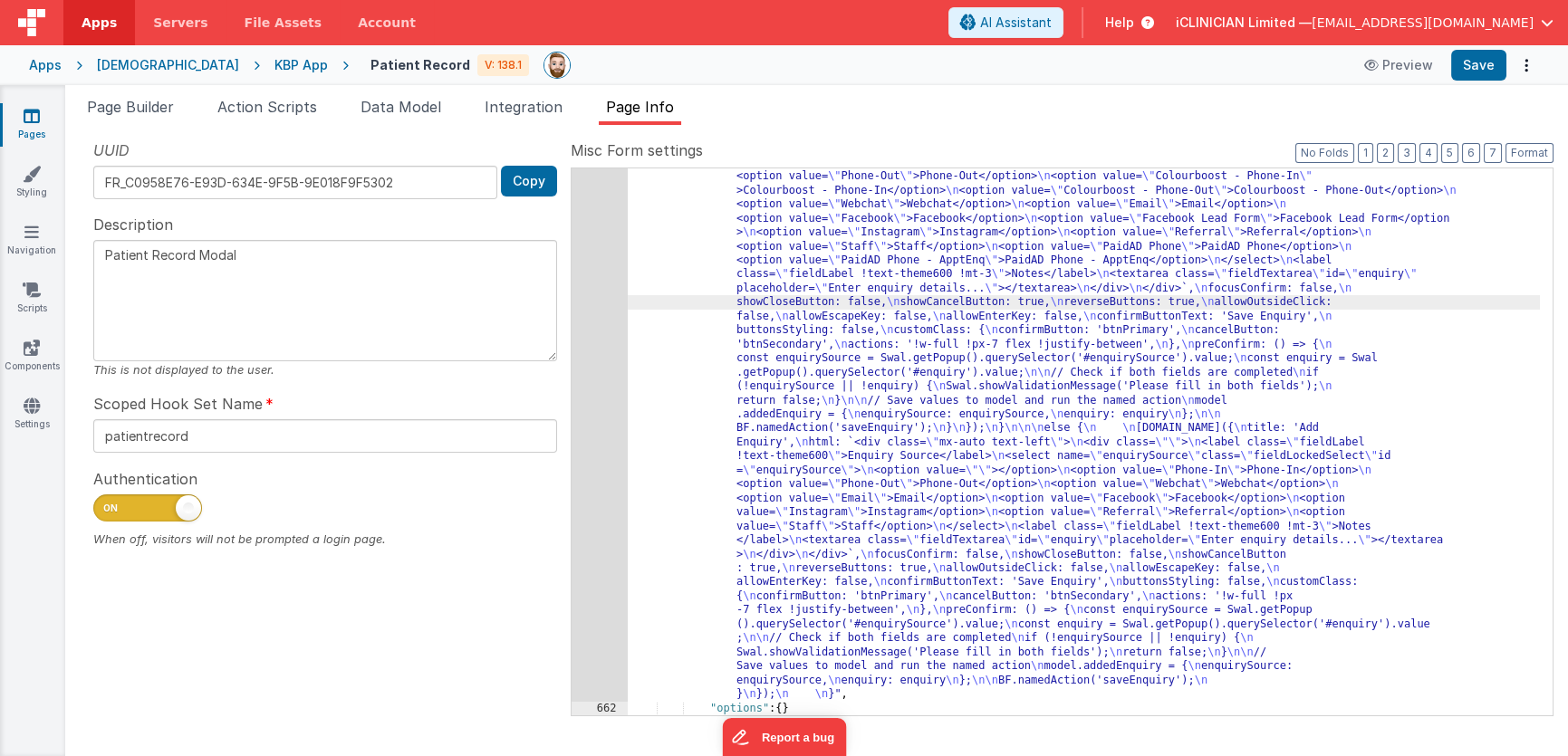
click at [611, 311] on div "661" at bounding box center [600, 407] width 57 height 587
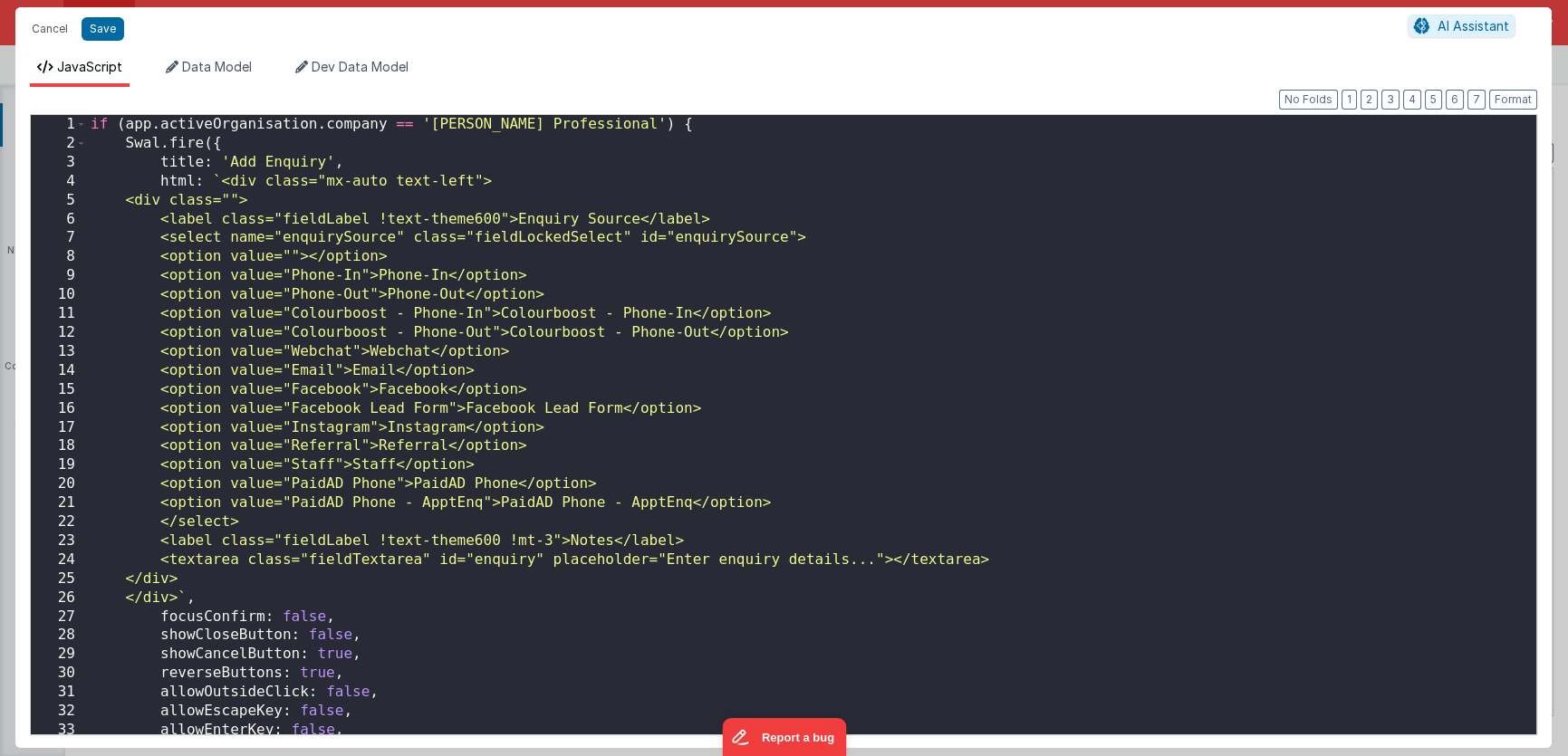
click at [334, 125] on div "if ( app . activeOrganisation . company == '[PERSON_NAME] Professional' ) { Swa…" at bounding box center [805, 444] width 1437 height 658
click at [334, 124] on div "if ( app . activeOrganisation . company == '[PERSON_NAME] Professional' ) { Swa…" at bounding box center [805, 444] width 1437 height 658
paste textarea
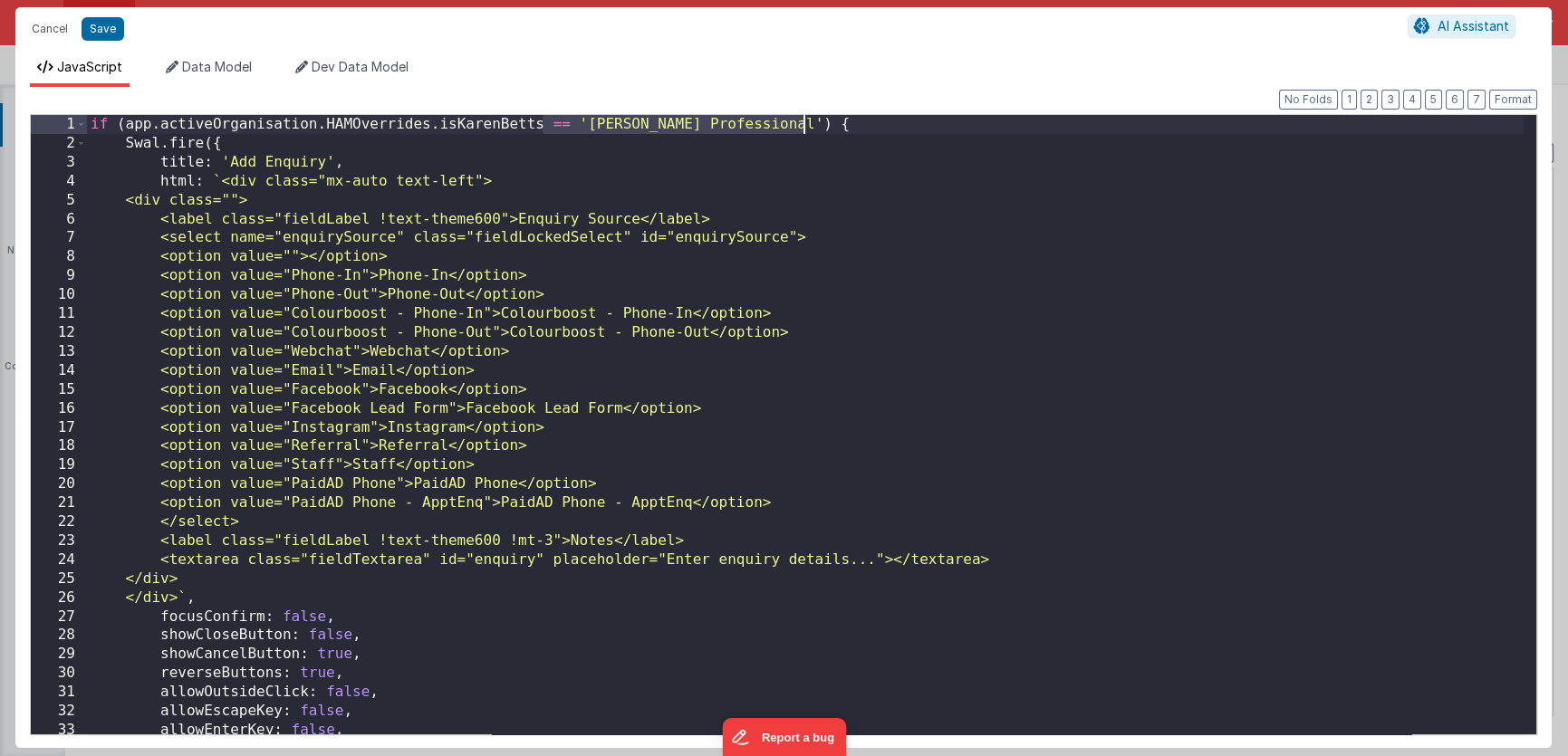
click at [801, 121] on div "if ( app . activeOrganisation . HAMOverrides . isKarenBetts == '[PERSON_NAME] P…" at bounding box center [805, 444] width 1437 height 658
click at [125, 124] on div "if ( app . activeOrganisation . HAMOverrides . isKarenBetts ) { Swal . fire ({ …" at bounding box center [805, 444] width 1437 height 658
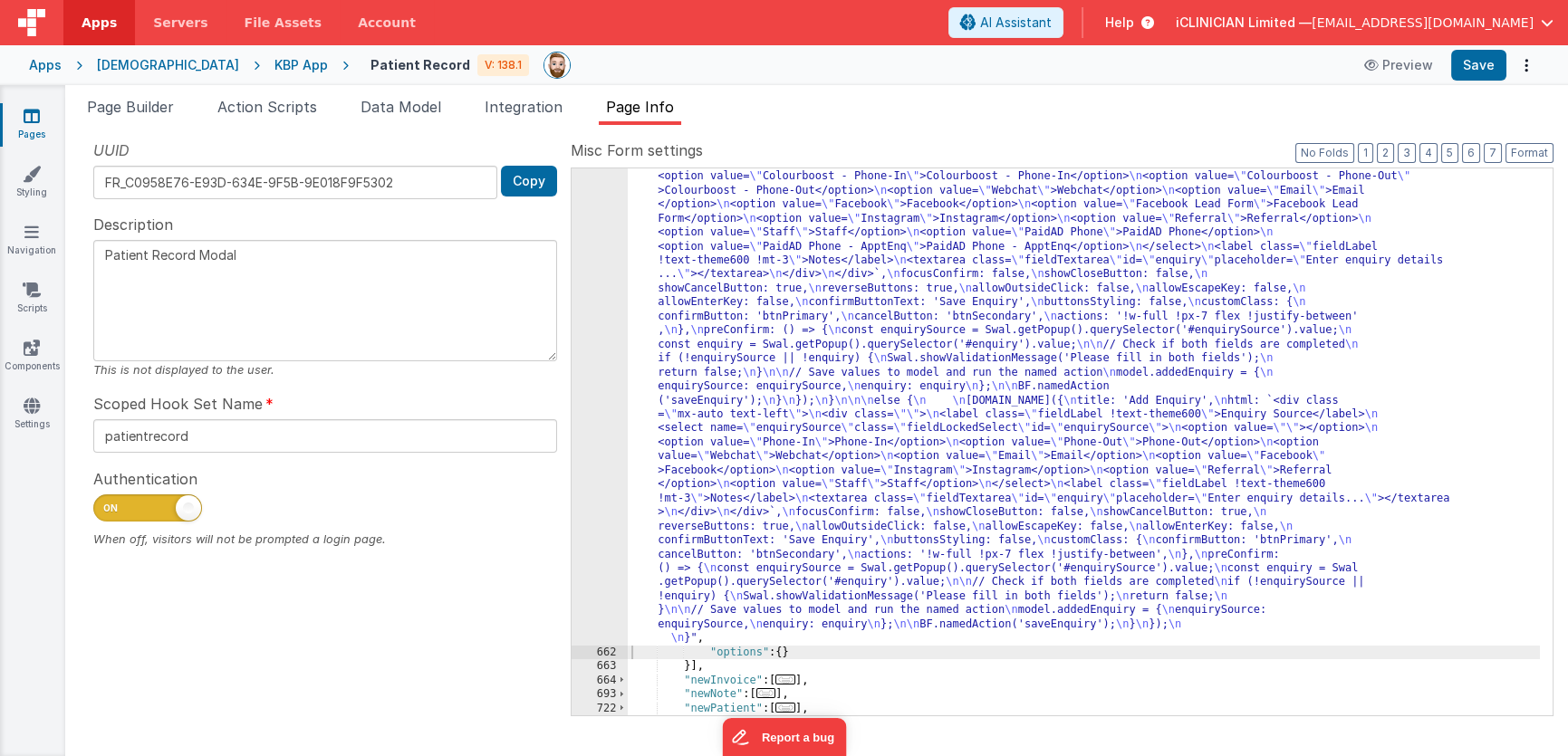
click at [971, 282] on div ""function" : "if (app.activeOrganisation.HAMOverrides.isKarenBetts) { \n [DOMAI…" at bounding box center [1083, 659] width 912 height 1093
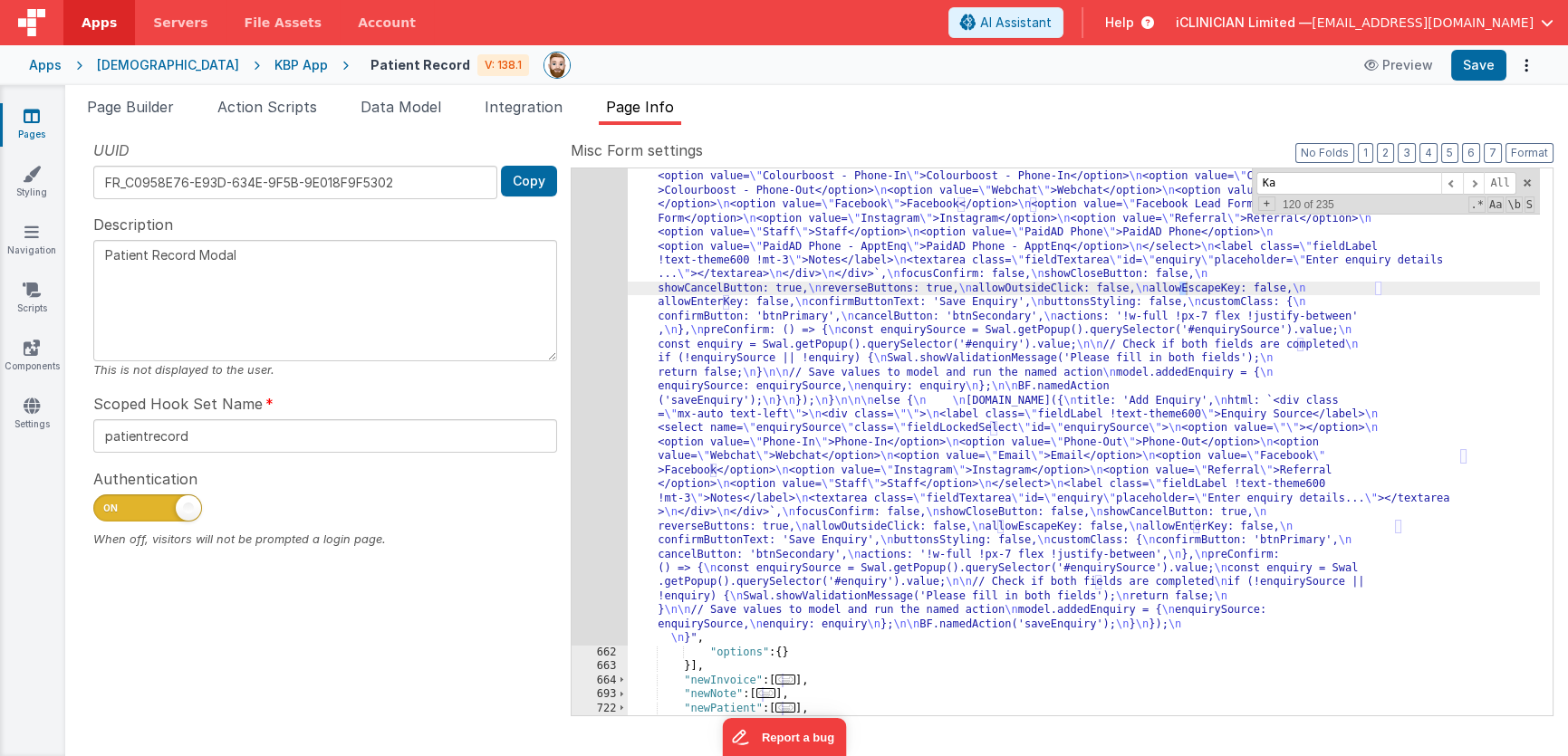
scroll to position [552, 0]
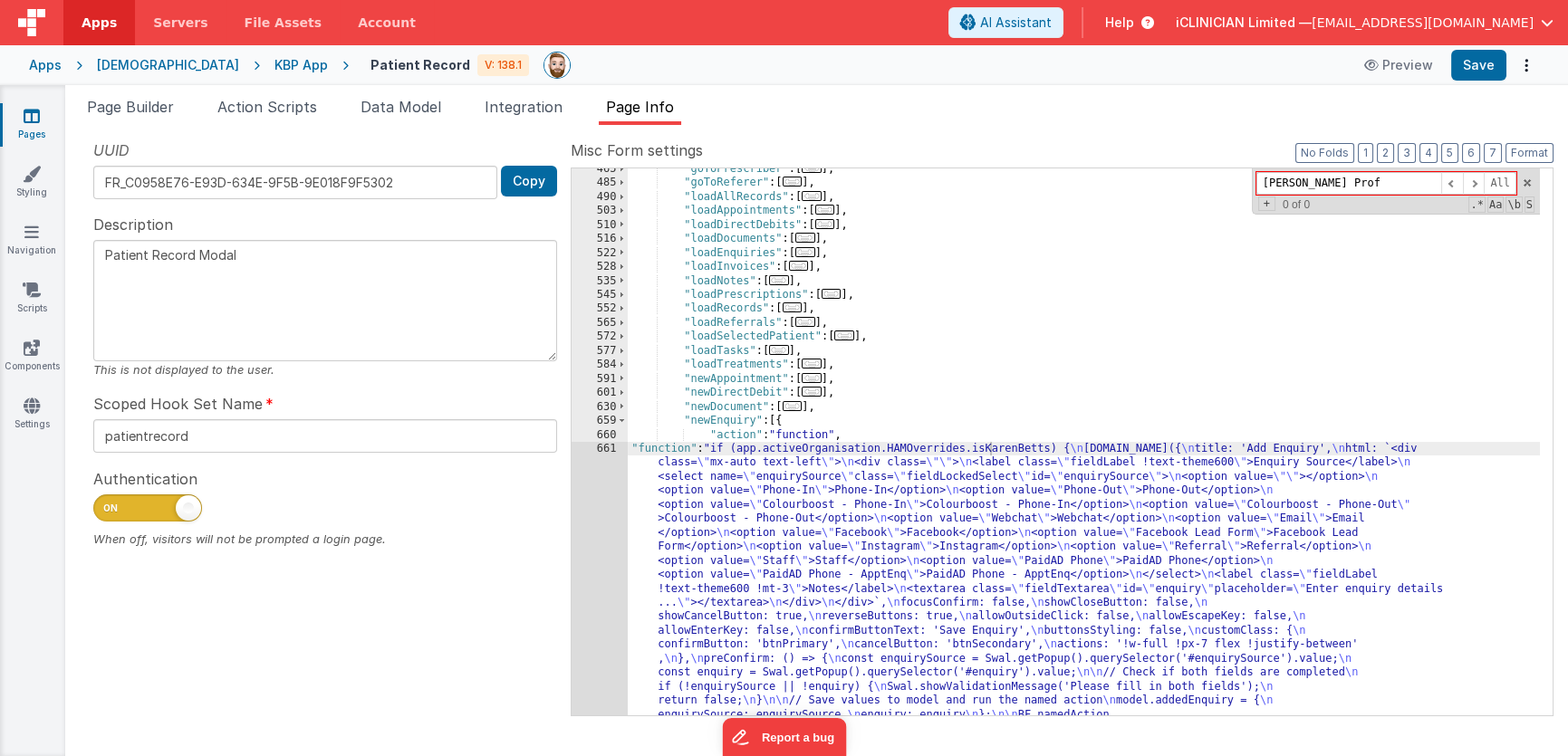
type input "[PERSON_NAME] Prof"
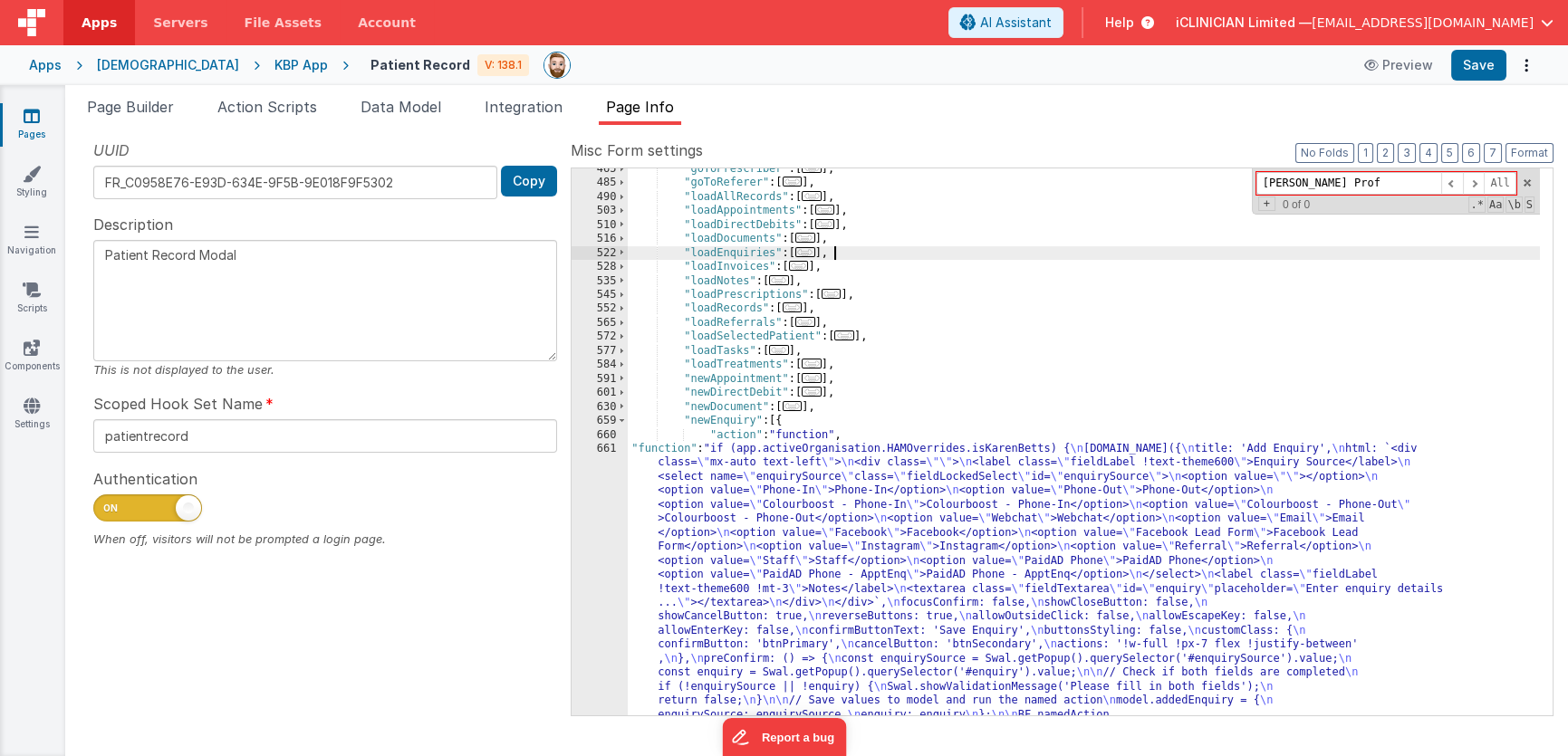
click at [1050, 259] on div ""goToPrescriber" : [ ... ] , "goToReferer" : [ ... ] , "loadAllRecords" : [ ...…" at bounding box center [1083, 708] width 912 height 1093
click at [1483, 65] on button "Save" at bounding box center [1478, 65] width 56 height 31
click at [132, 57] on div "[DEMOGRAPHIC_DATA]" at bounding box center [168, 65] width 142 height 19
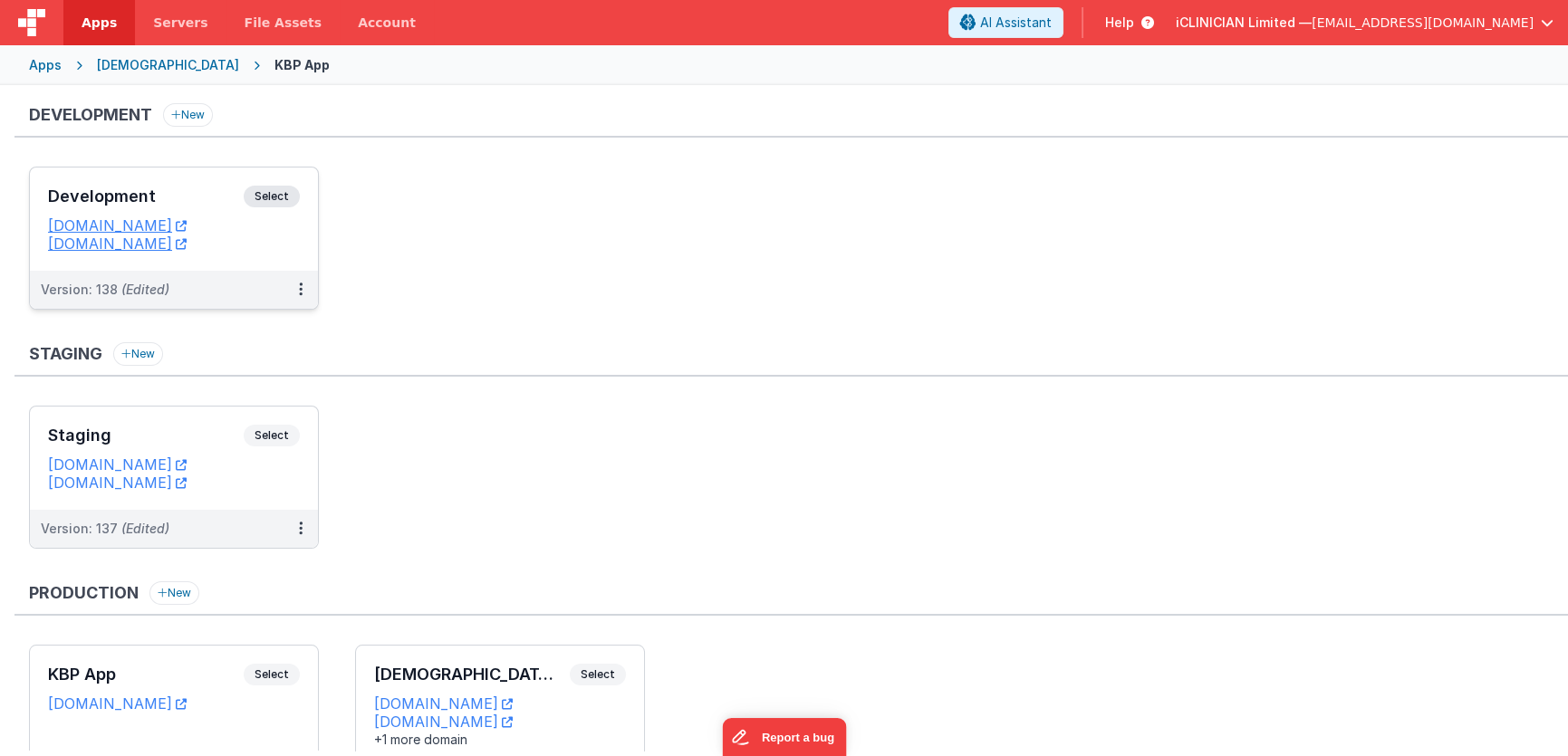
click at [177, 199] on h3 "Development" at bounding box center [145, 196] width 195 height 19
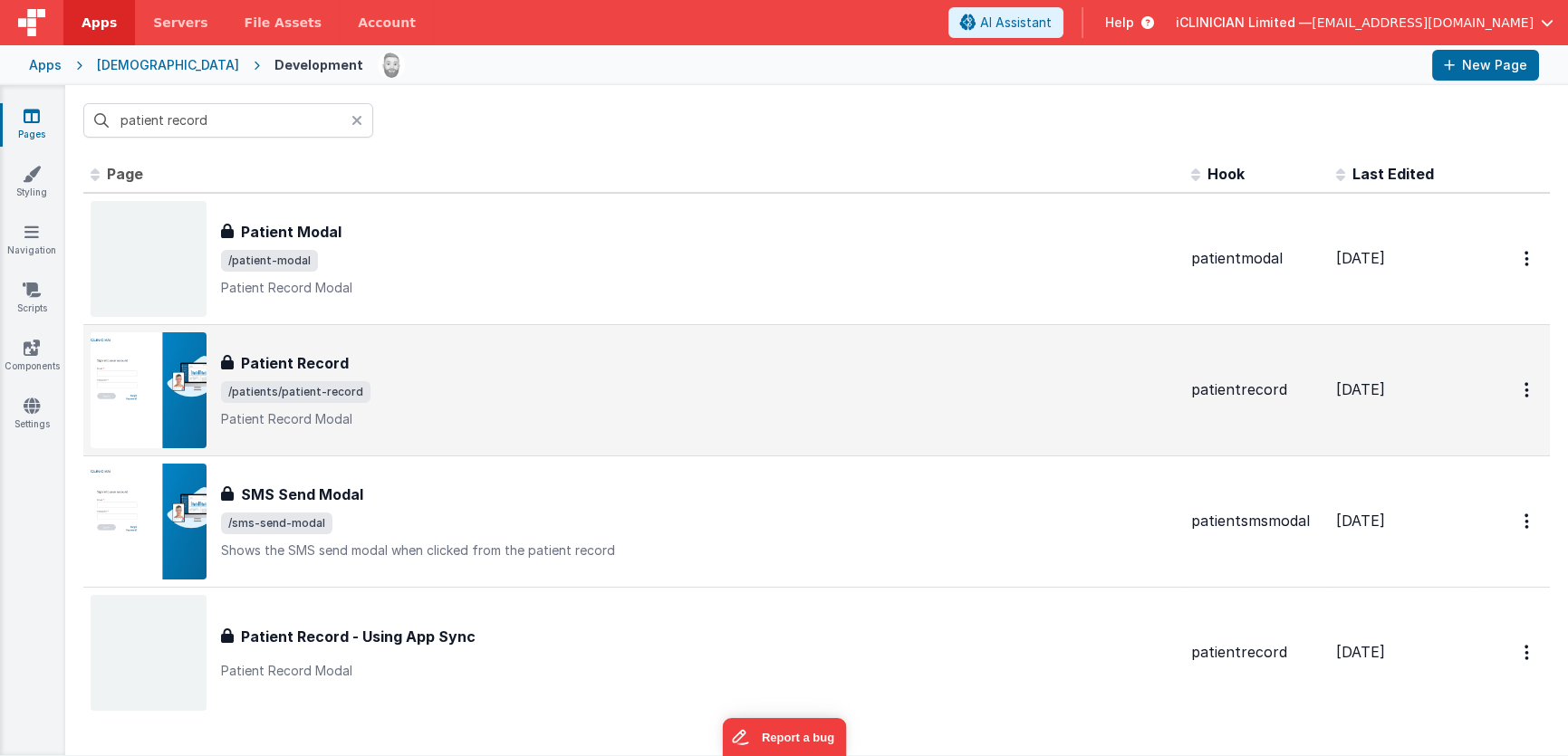
click at [364, 366] on div "Patient Record" at bounding box center [698, 363] width 955 height 21
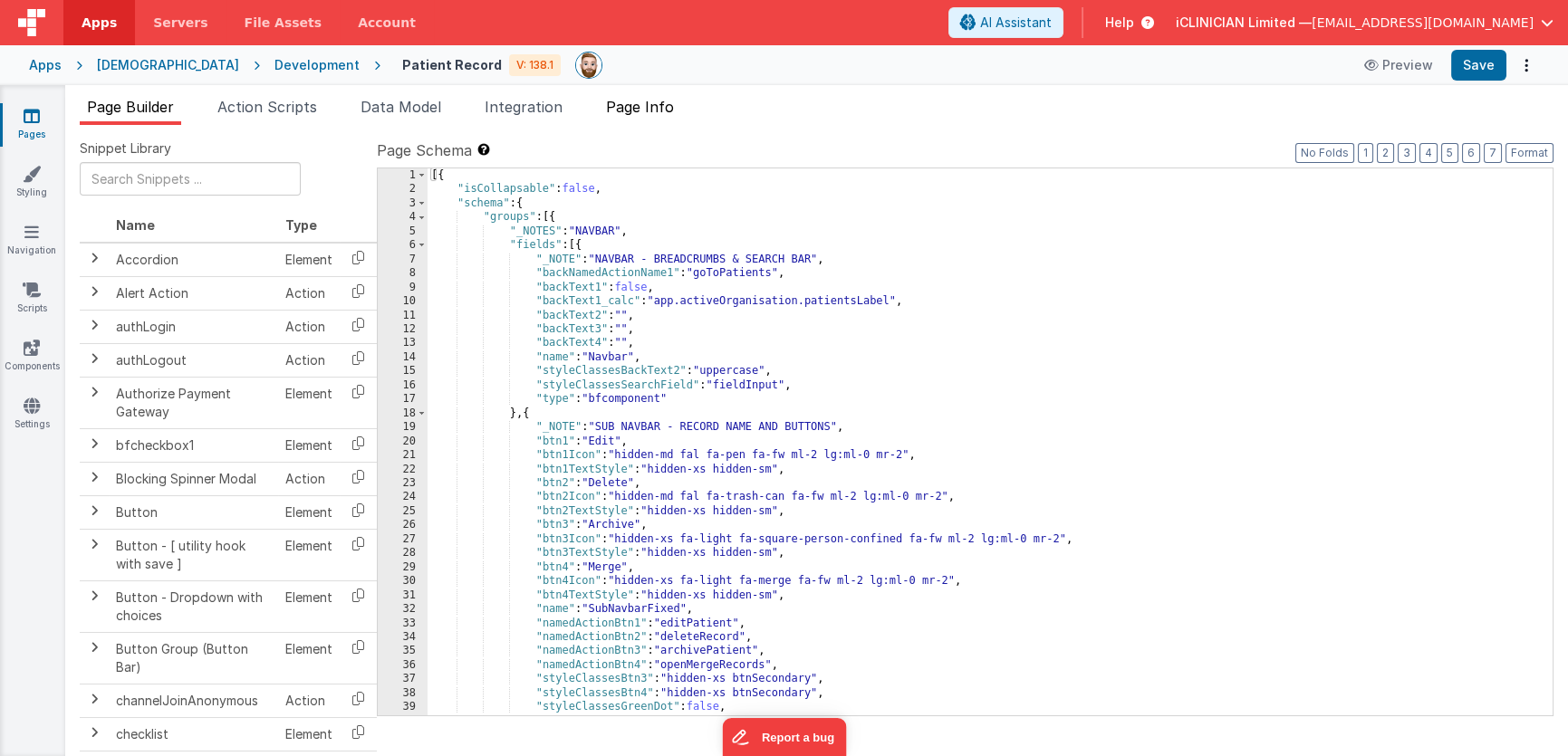
click at [643, 106] on span "Page Info" at bounding box center [640, 106] width 68 height 19
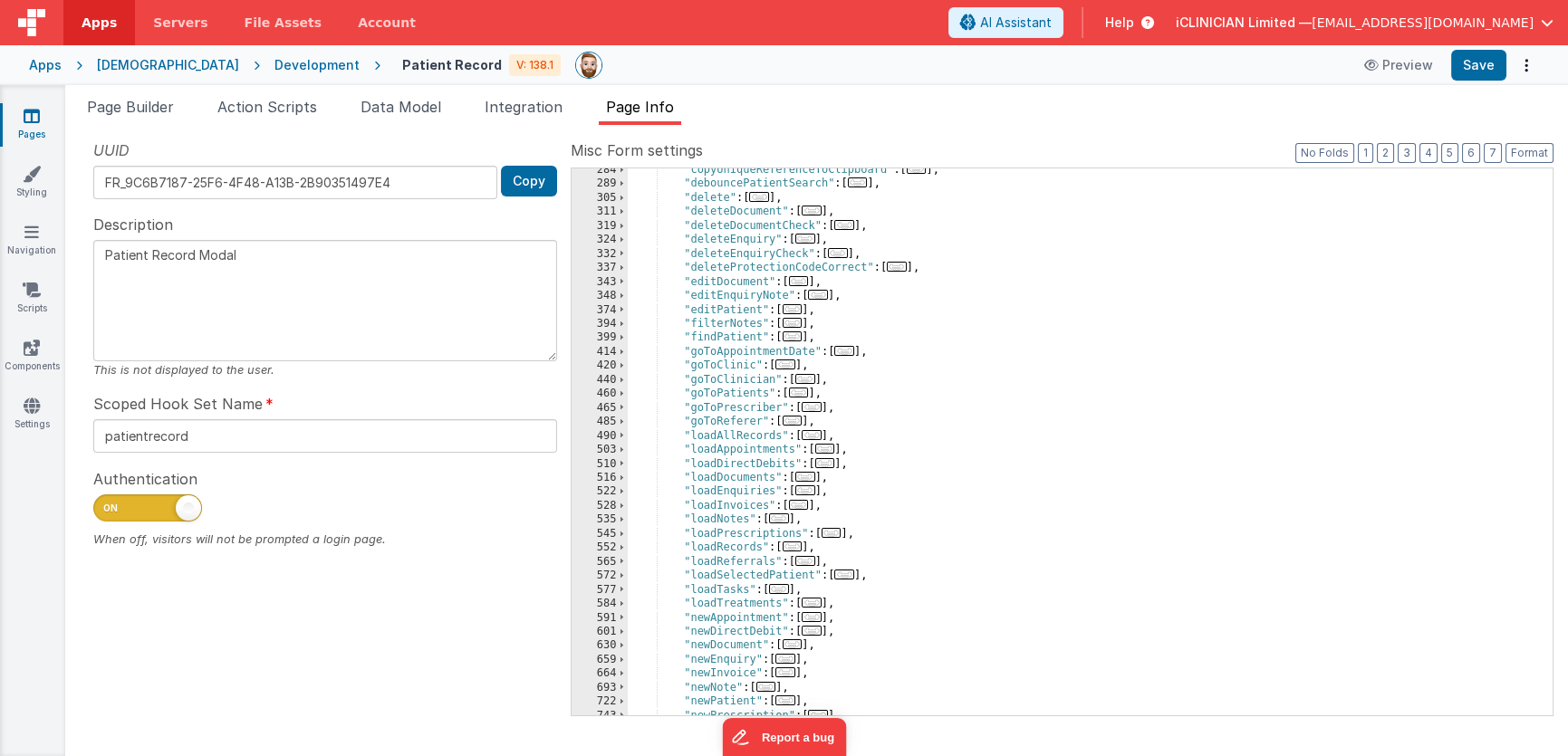
scroll to position [326, 0]
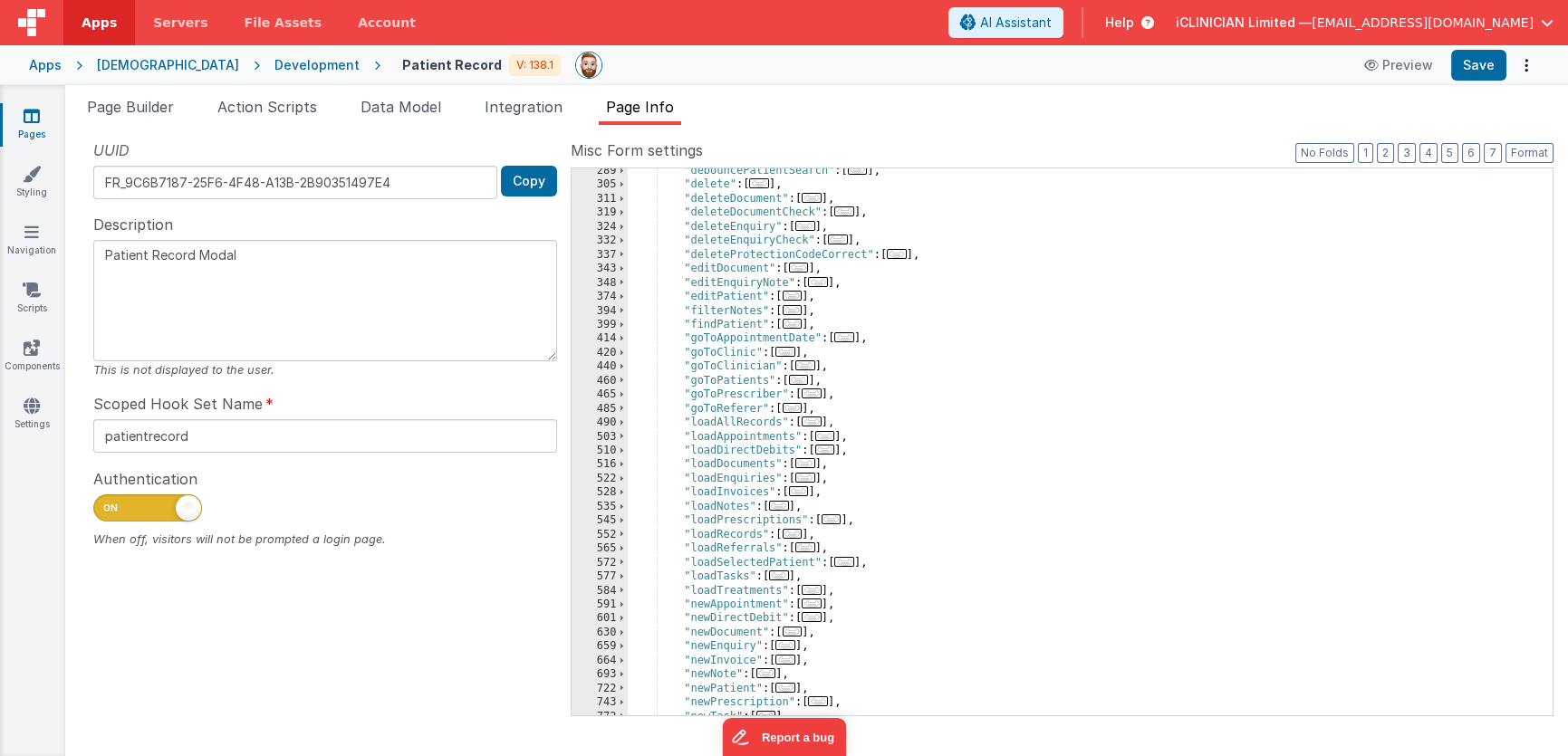
click at [791, 645] on span "..." at bounding box center [784, 645] width 20 height 10
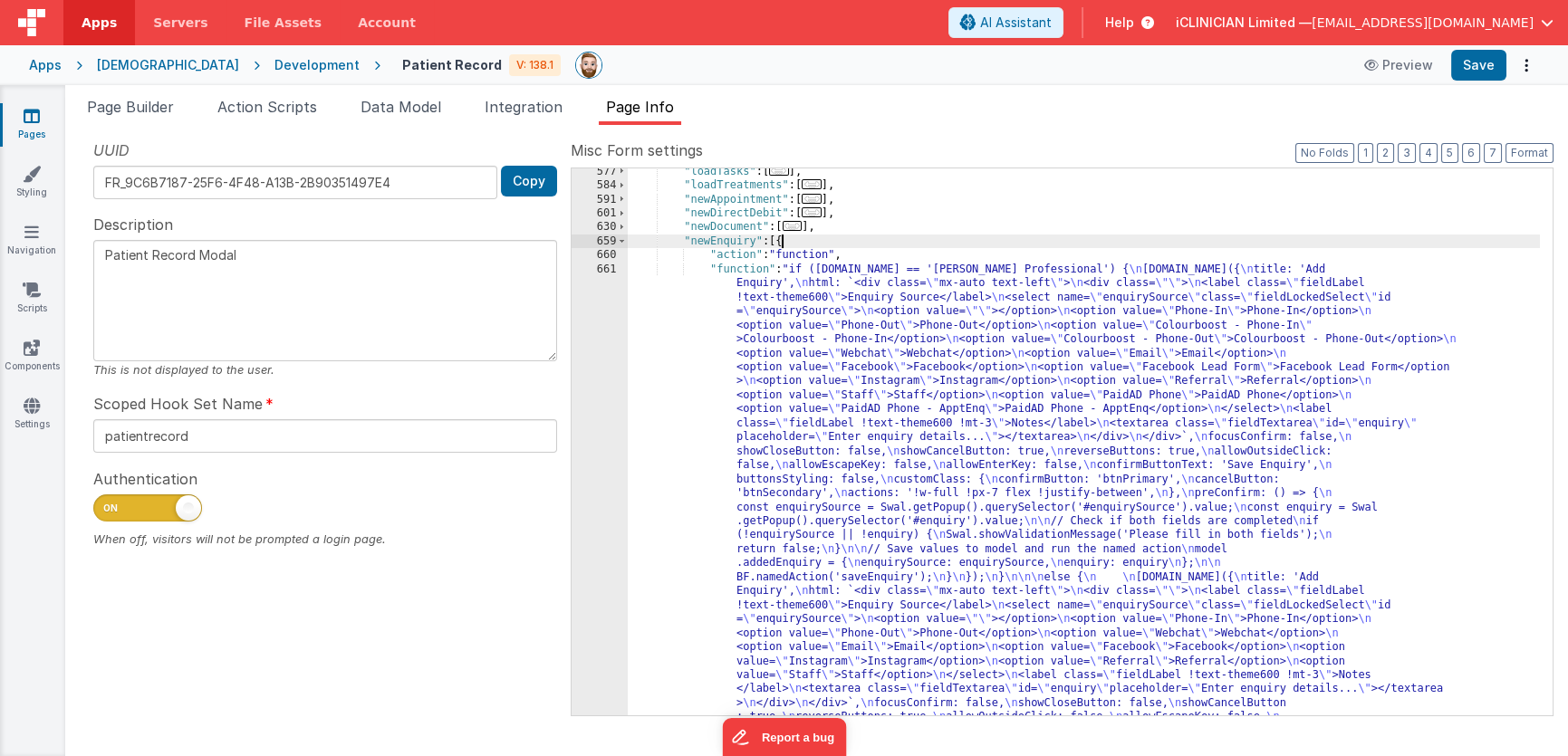
scroll to position [781, 0]
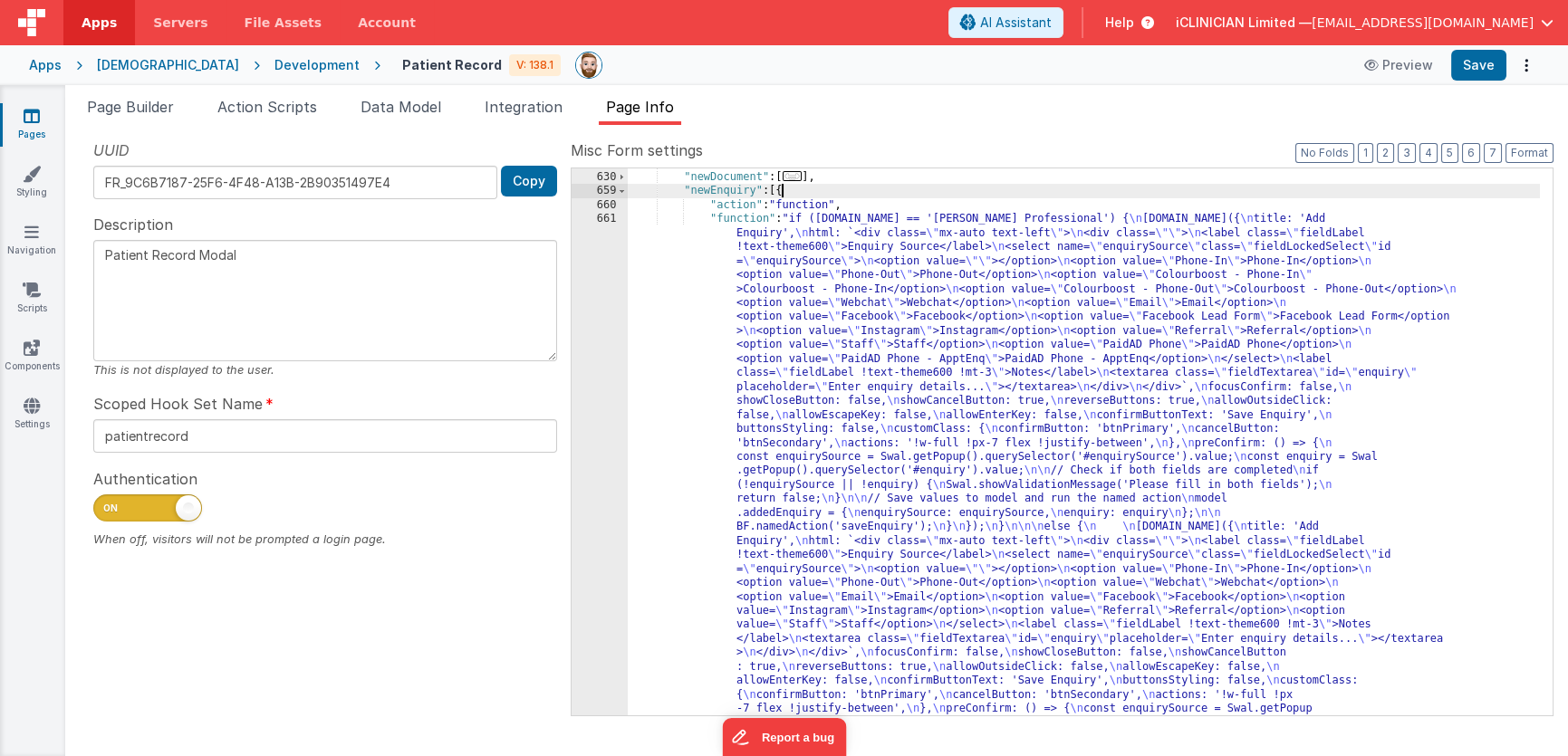
click at [897, 500] on div ""newDirectDebit" : [ ... ] , "newDocument" : [ ... ] , "newEnquiry" : [{ "actio…" at bounding box center [1083, 732] width 912 height 1149
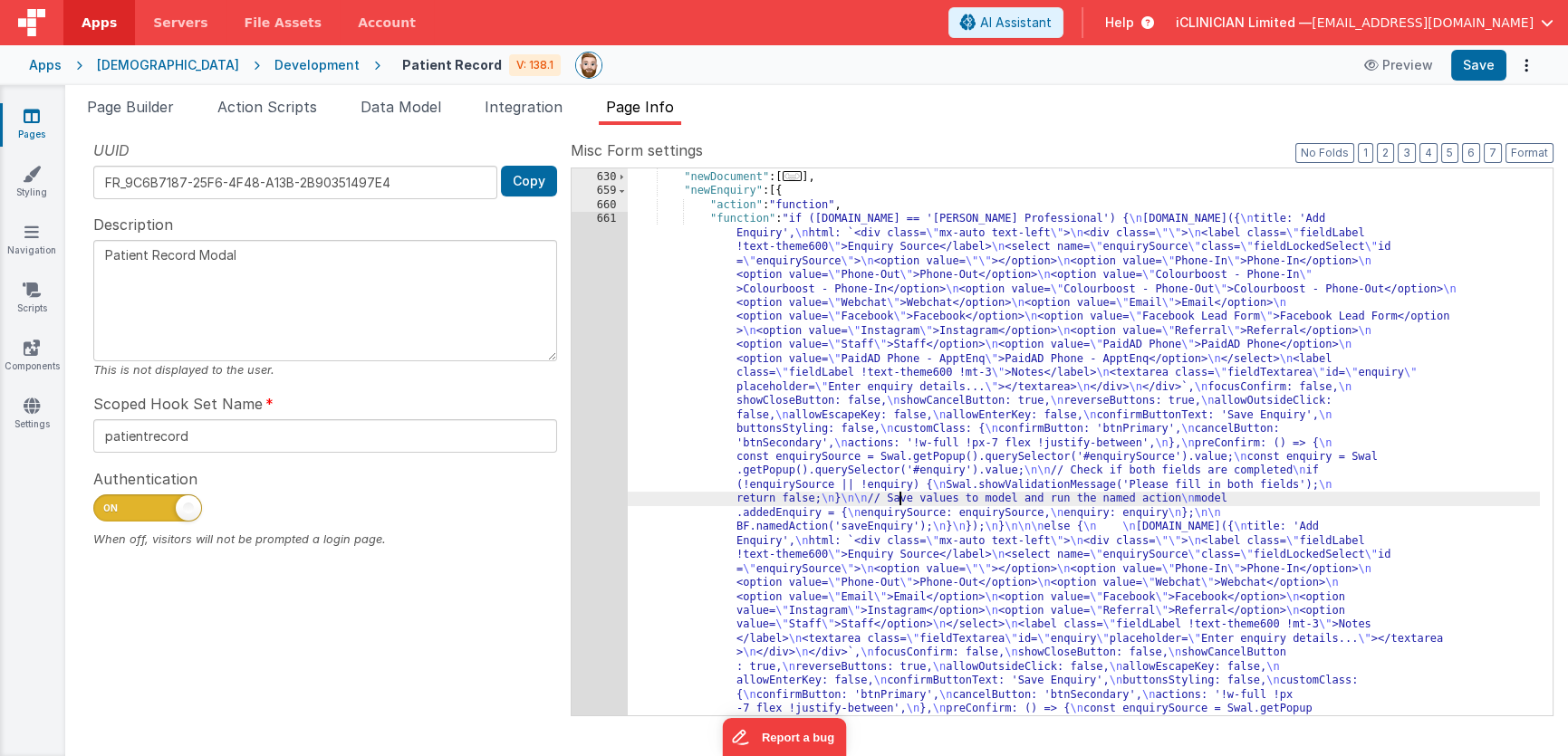
click at [609, 473] on div "661" at bounding box center [600, 505] width 57 height 587
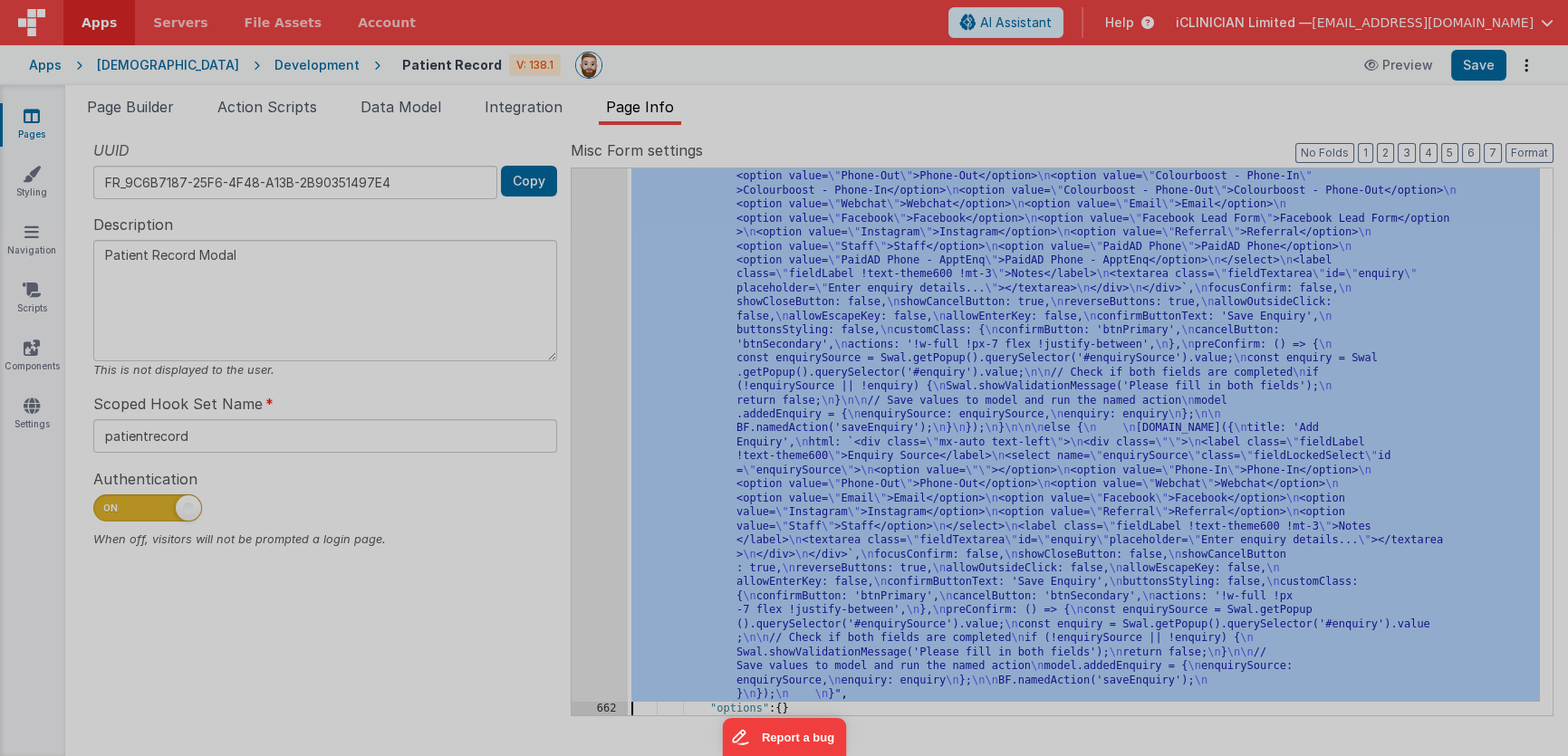
scroll to position [880, 0]
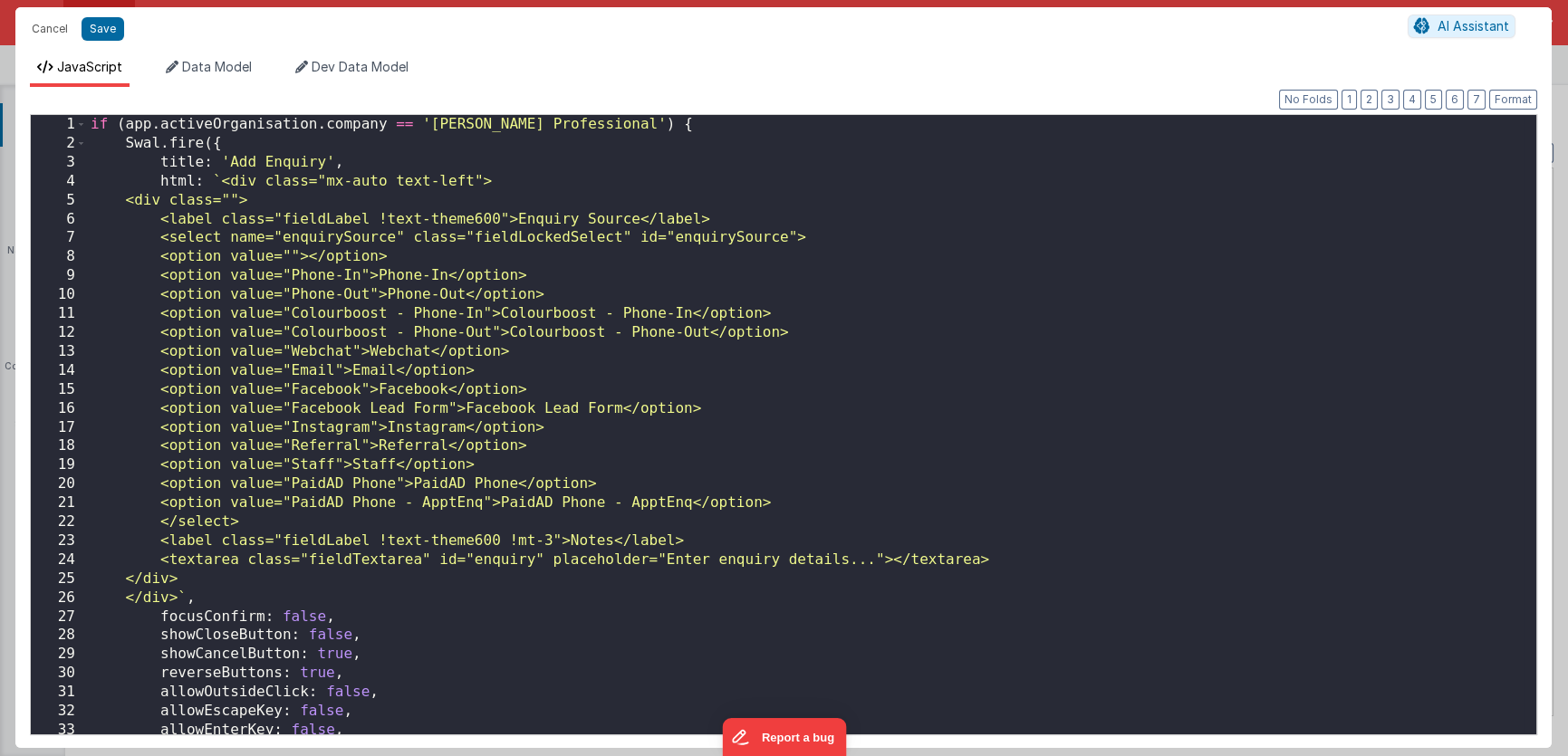
click at [129, 126] on div "if ( app . activeOrganisation . company == '[PERSON_NAME] Professional' ) { Swa…" at bounding box center [805, 444] width 1437 height 658
click at [644, 127] on div "if ( app . activeOrganisation . company == '[PERSON_NAME] Professional' ) { Swa…" at bounding box center [805, 444] width 1437 height 658
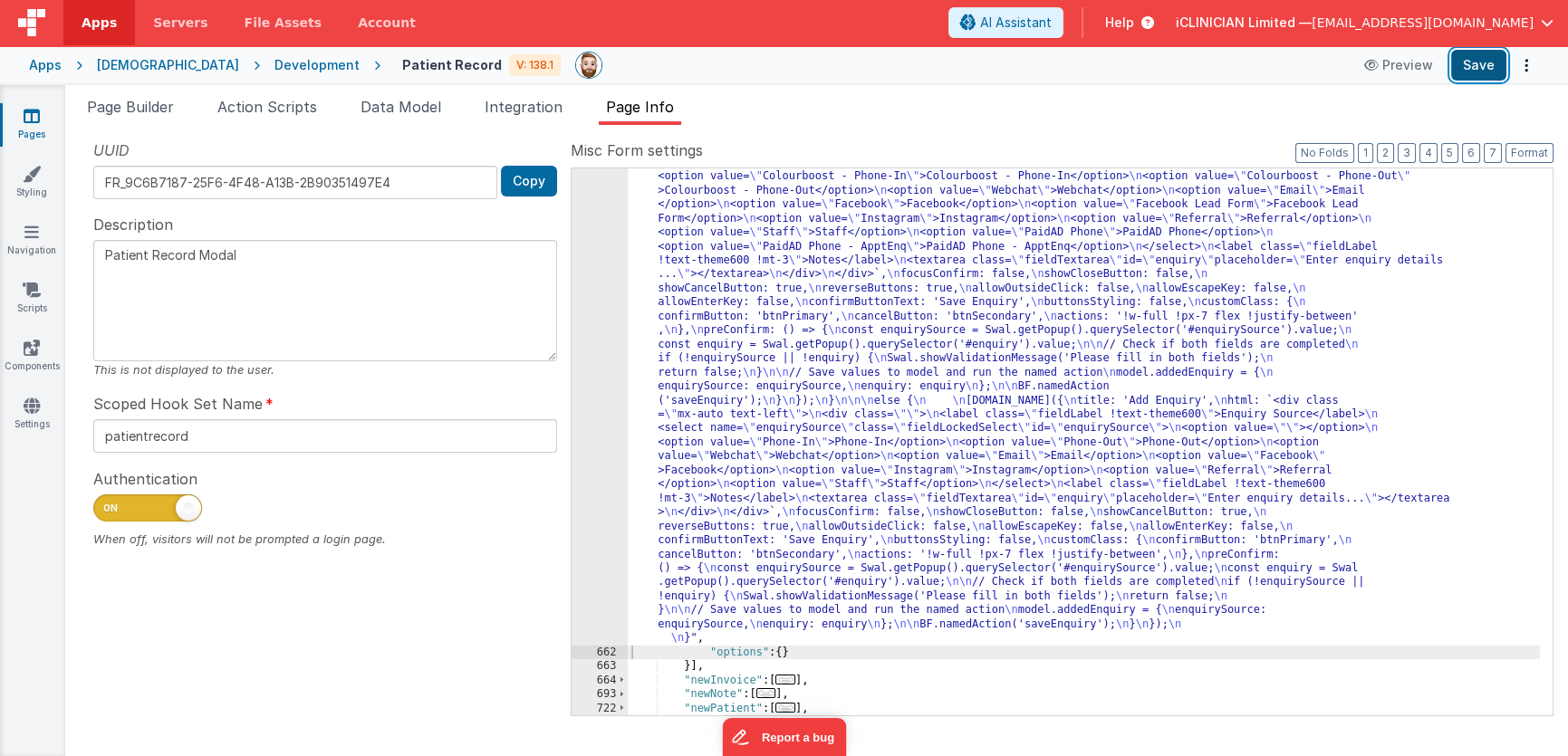
click at [1470, 72] on button "Save" at bounding box center [1478, 65] width 56 height 31
